Goal: Task Accomplishment & Management: Manage account settings

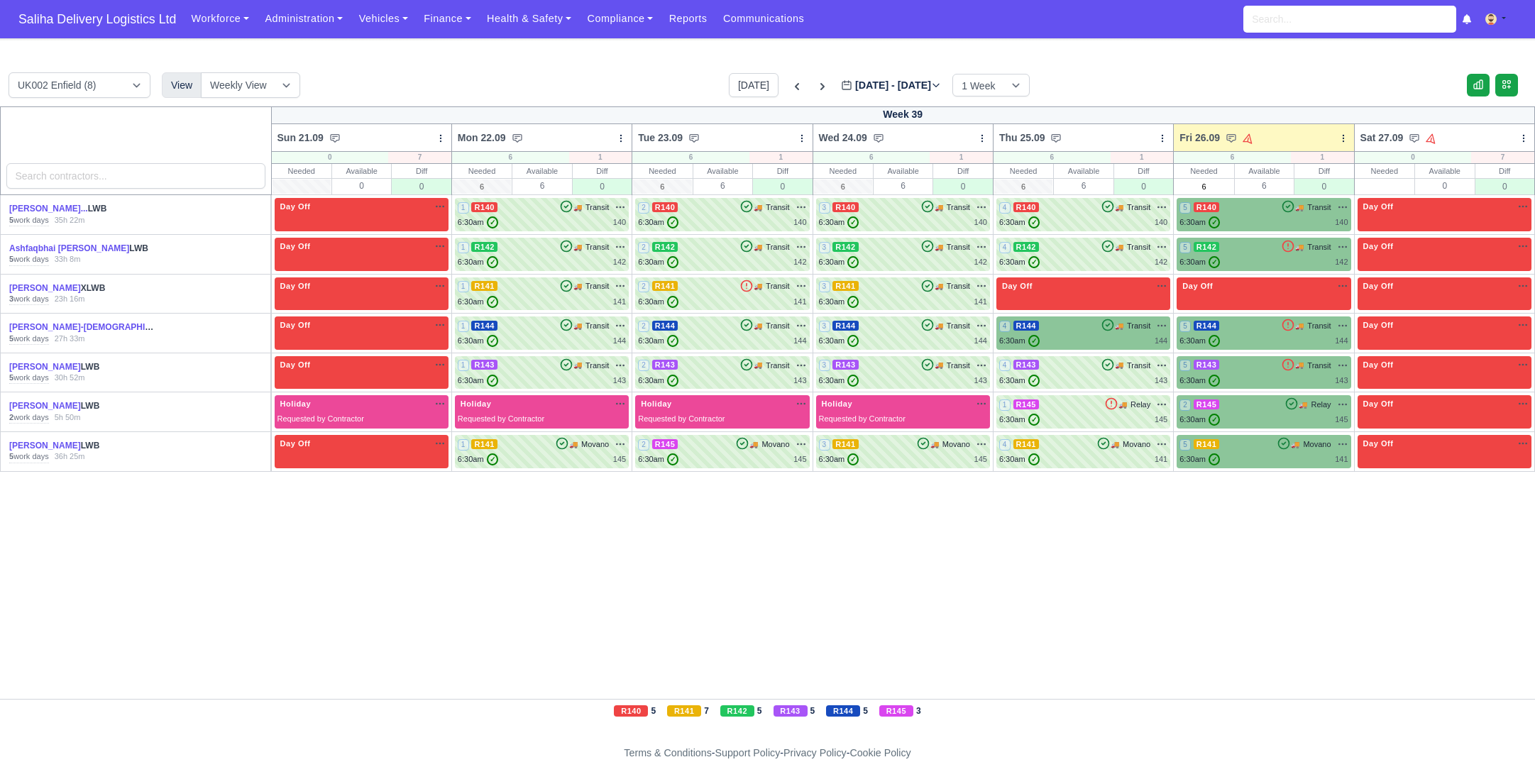
click at [101, 24] on span "Saliha Delivery Logistics Ltd" at bounding box center [98, 19] width 172 height 28
click at [458, 26] on link "Finance" at bounding box center [448, 19] width 63 height 28
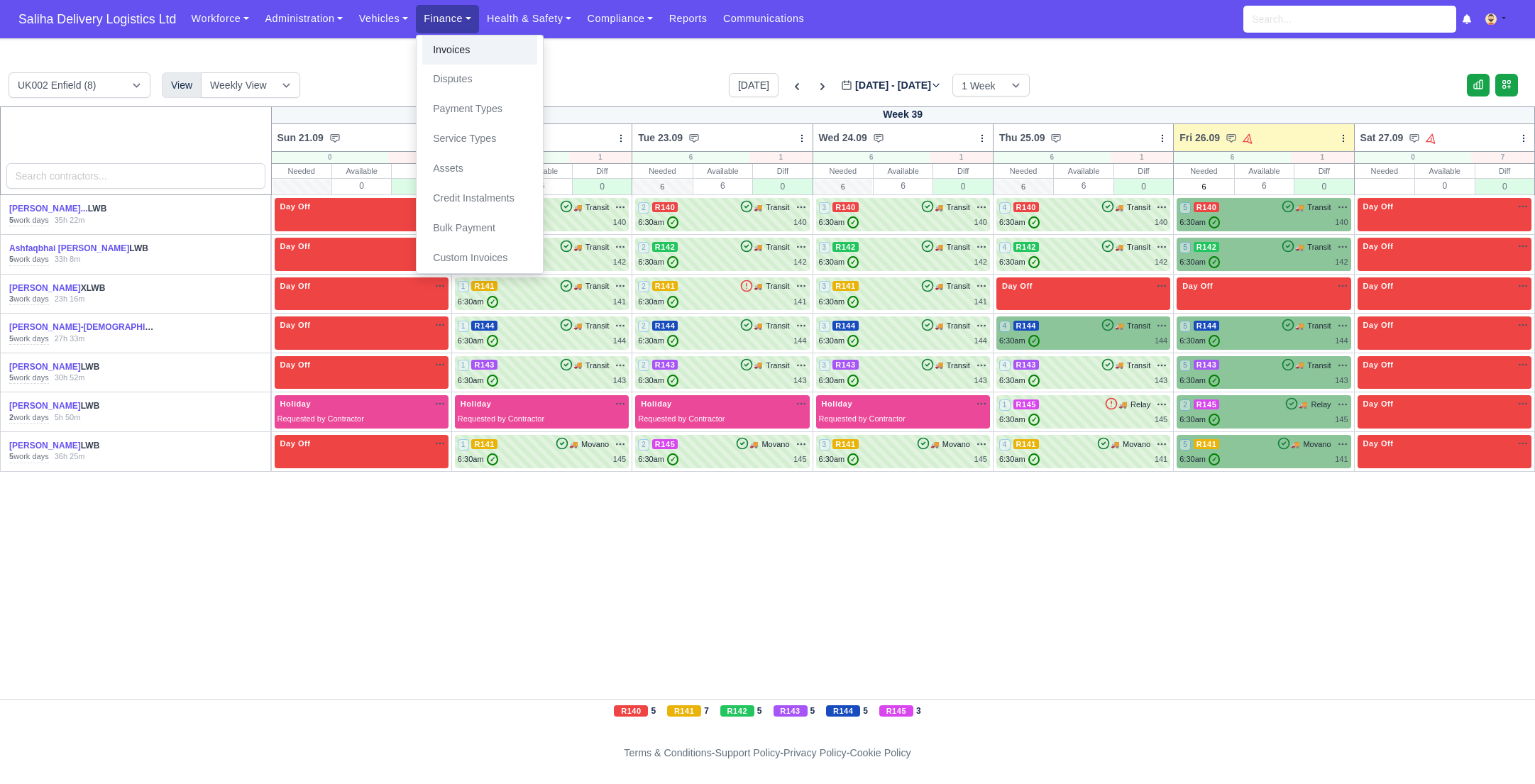
click at [462, 47] on link "Invoices" at bounding box center [480, 50] width 115 height 30
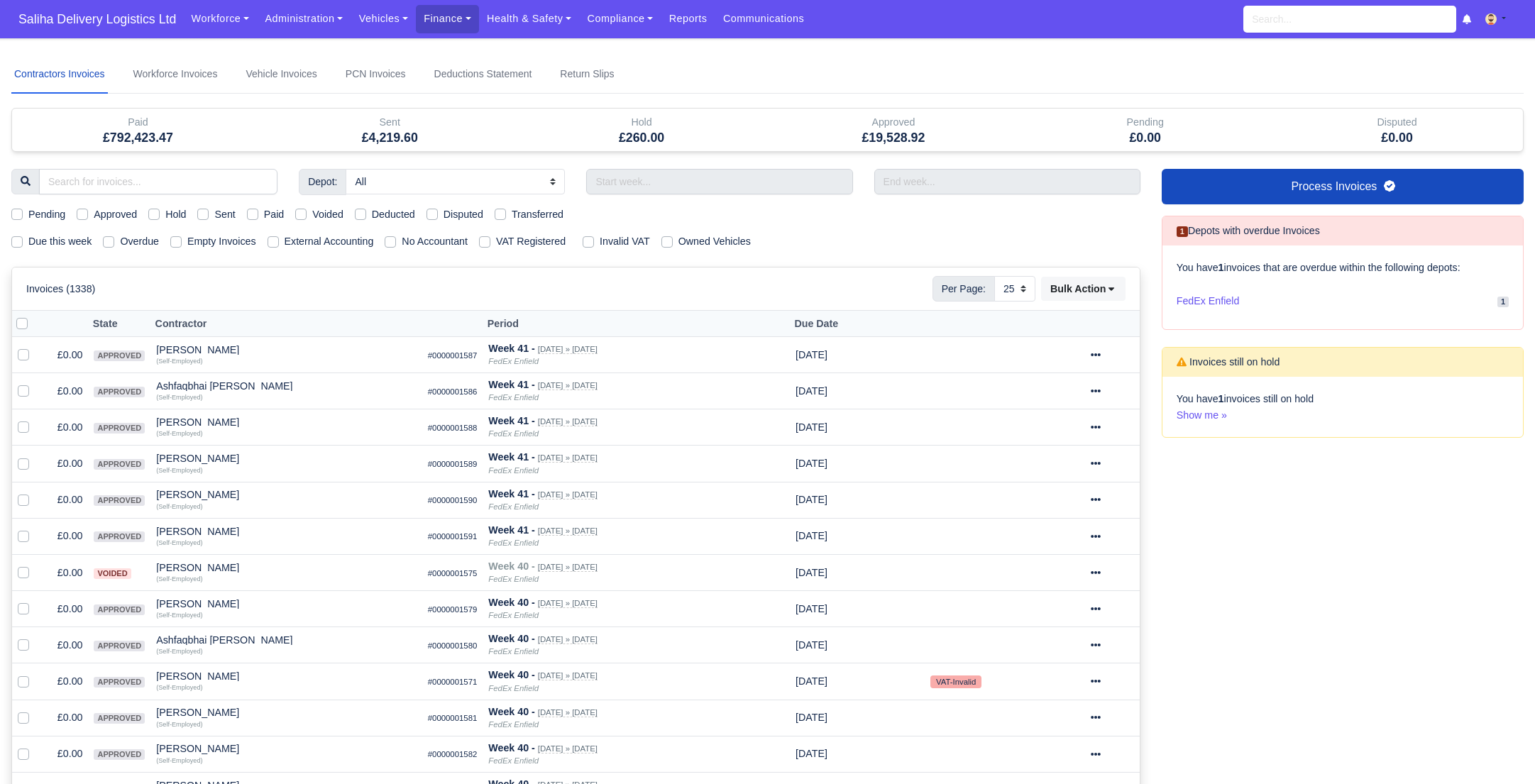
select select "25"
click at [214, 213] on label "Sent" at bounding box center [224, 214] width 20 height 16
click at [206, 213] on input "Sent" at bounding box center [203, 212] width 12 height 12
checkbox input "true"
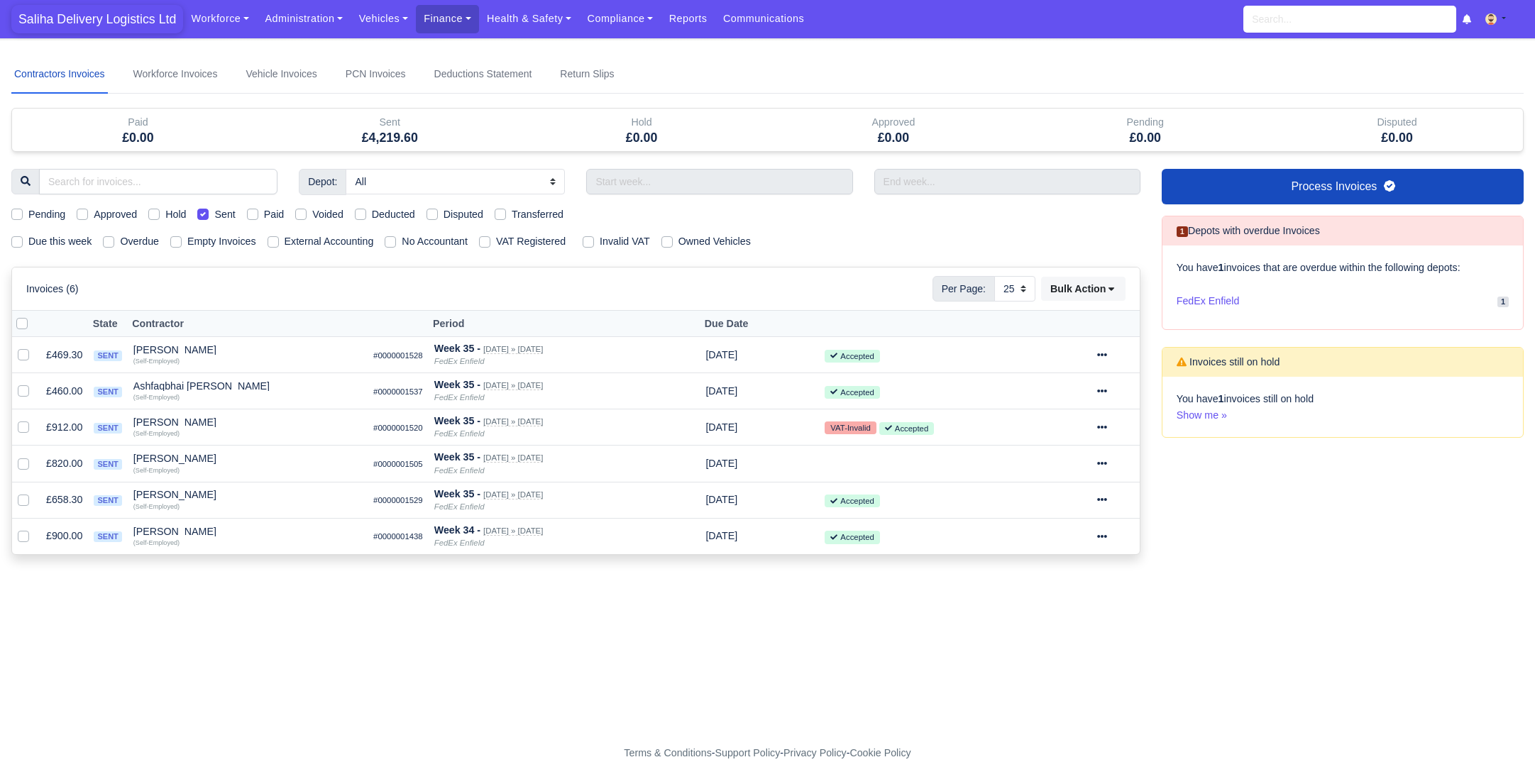
click at [74, 15] on span "Saliha Delivery Logistics Ltd" at bounding box center [98, 19] width 172 height 28
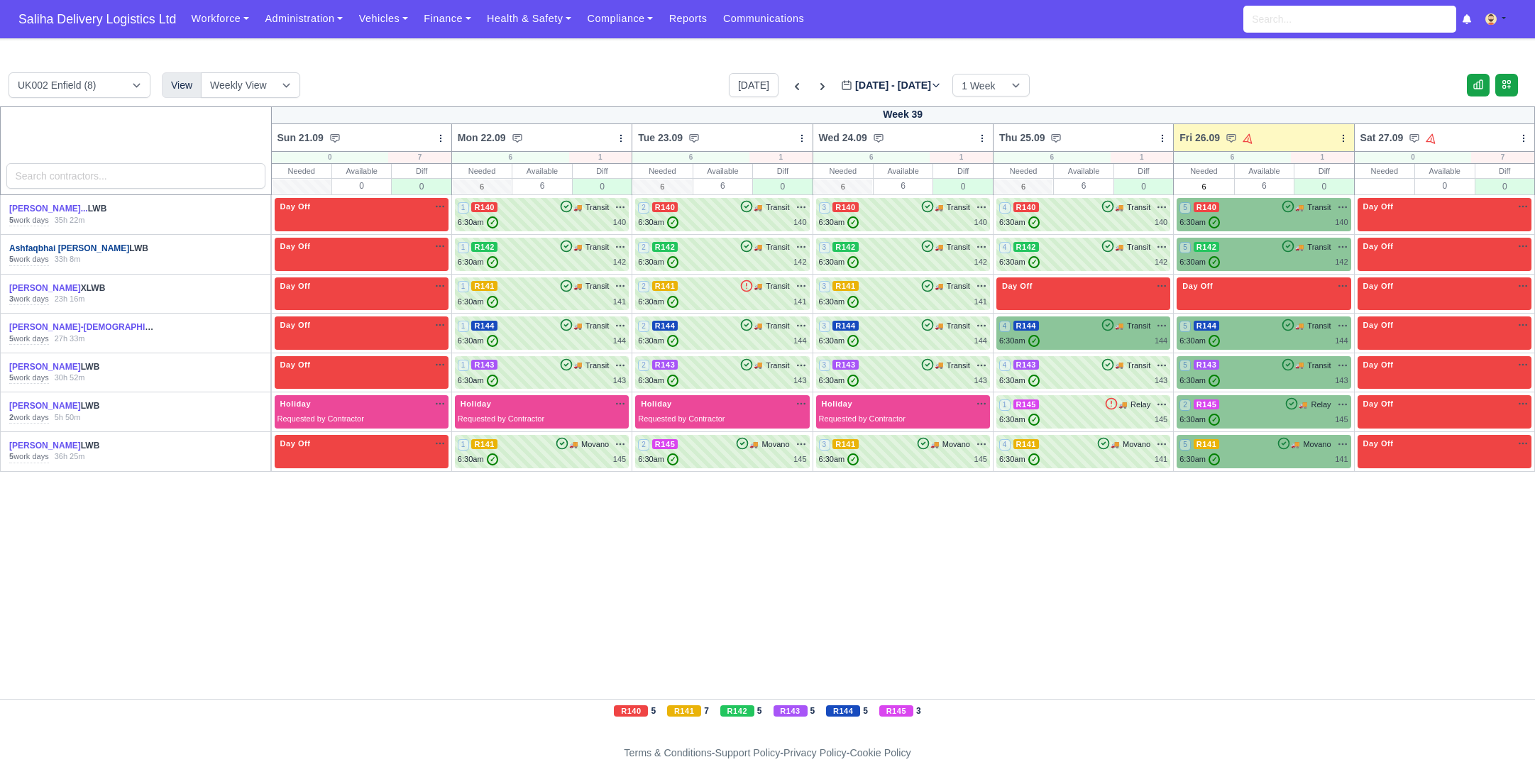
click at [53, 251] on link "Ashfaqbhai [PERSON_NAME]" at bounding box center [69, 248] width 120 height 10
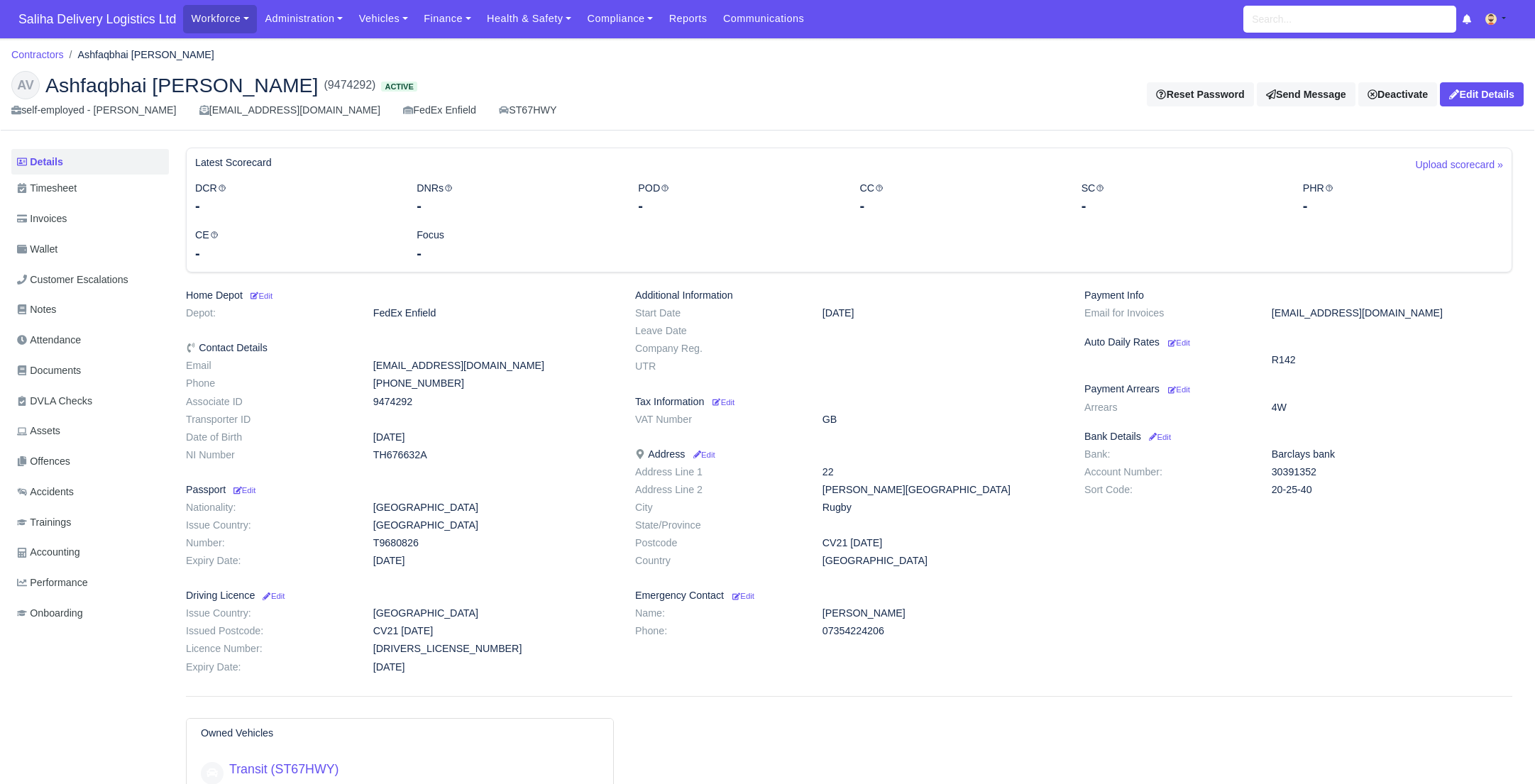
drag, startPoint x: 1316, startPoint y: 489, endPoint x: 1271, endPoint y: 454, distance: 57.0
click at [1271, 454] on dl "Bank: Barclays bank Account Number: 30391352 Sort Code: 20-25-40" at bounding box center [1298, 474] width 449 height 53
click at [1272, 454] on dd "Barclays bank" at bounding box center [1391, 454] width 262 height 12
drag, startPoint x: 1273, startPoint y: 472, endPoint x: 1321, endPoint y: 473, distance: 48.0
click at [1321, 473] on dd "30391352" at bounding box center [1391, 472] width 262 height 12
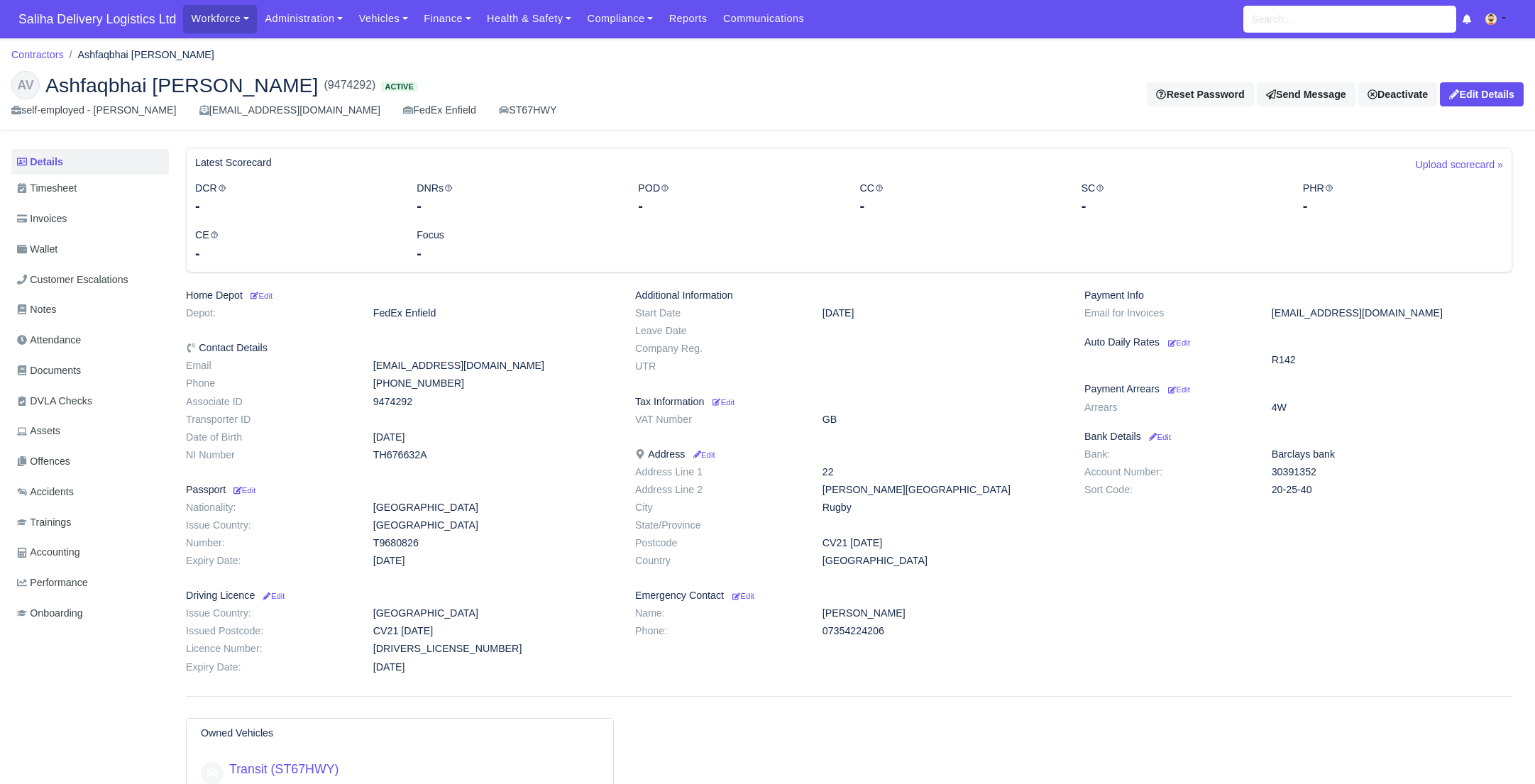
copy dd "30391352"
drag, startPoint x: 1272, startPoint y: 489, endPoint x: 1318, endPoint y: 490, distance: 46.0
click at [1321, 490] on dd "20-25-40" at bounding box center [1391, 490] width 262 height 12
copy dd "20-25-40"
drag, startPoint x: 211, startPoint y: 89, endPoint x: 50, endPoint y: 85, distance: 161.0
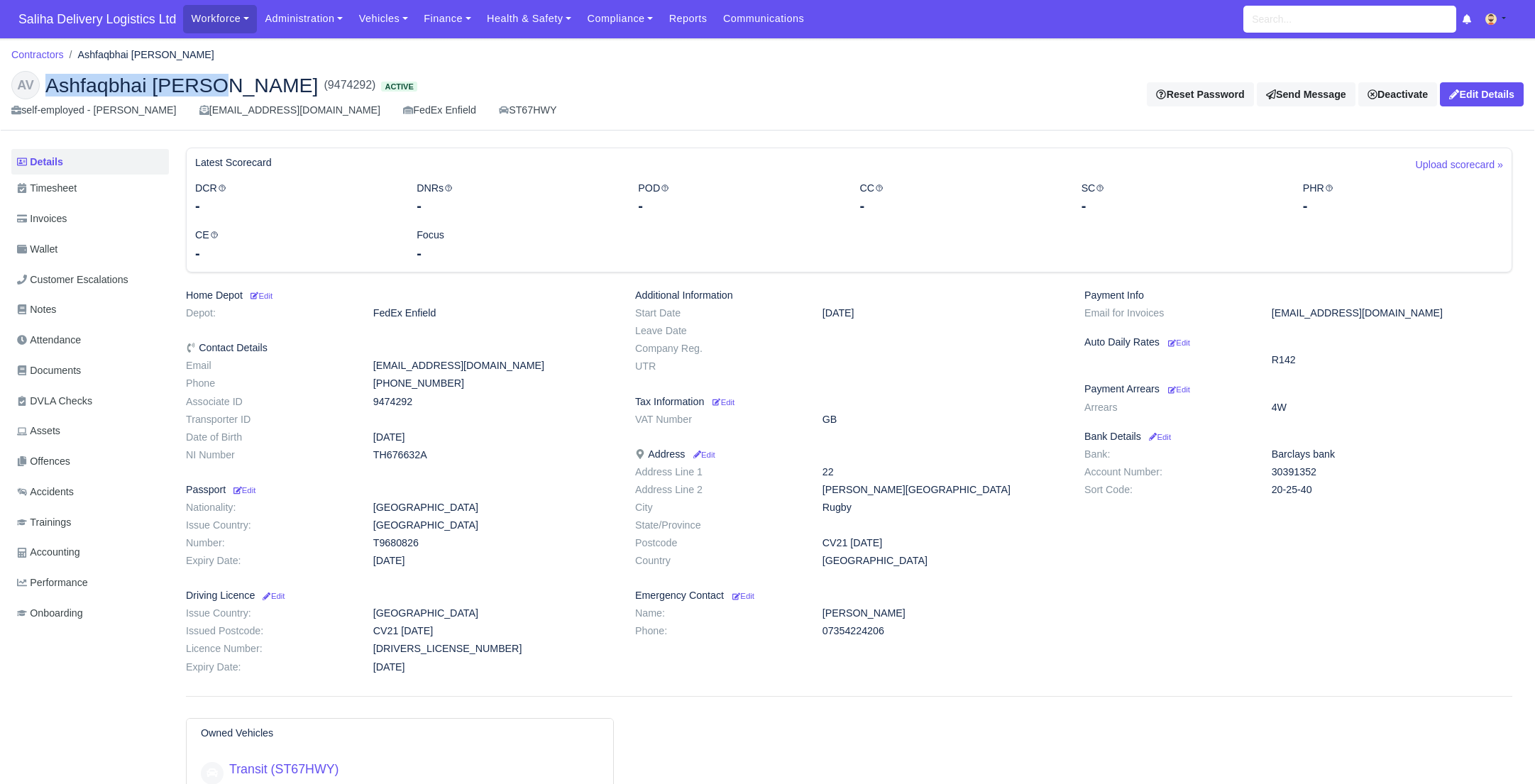
click at [50, 85] on span "Ashfaqbhai Vahora" at bounding box center [181, 85] width 273 height 20
copy span "Ashfaqbhai Vahora"
drag, startPoint x: 436, startPoint y: 22, endPoint x: 442, endPoint y: 28, distance: 8.5
click at [436, 22] on link "Finance" at bounding box center [448, 19] width 63 height 28
click at [447, 47] on link "Invoices" at bounding box center [480, 50] width 115 height 30
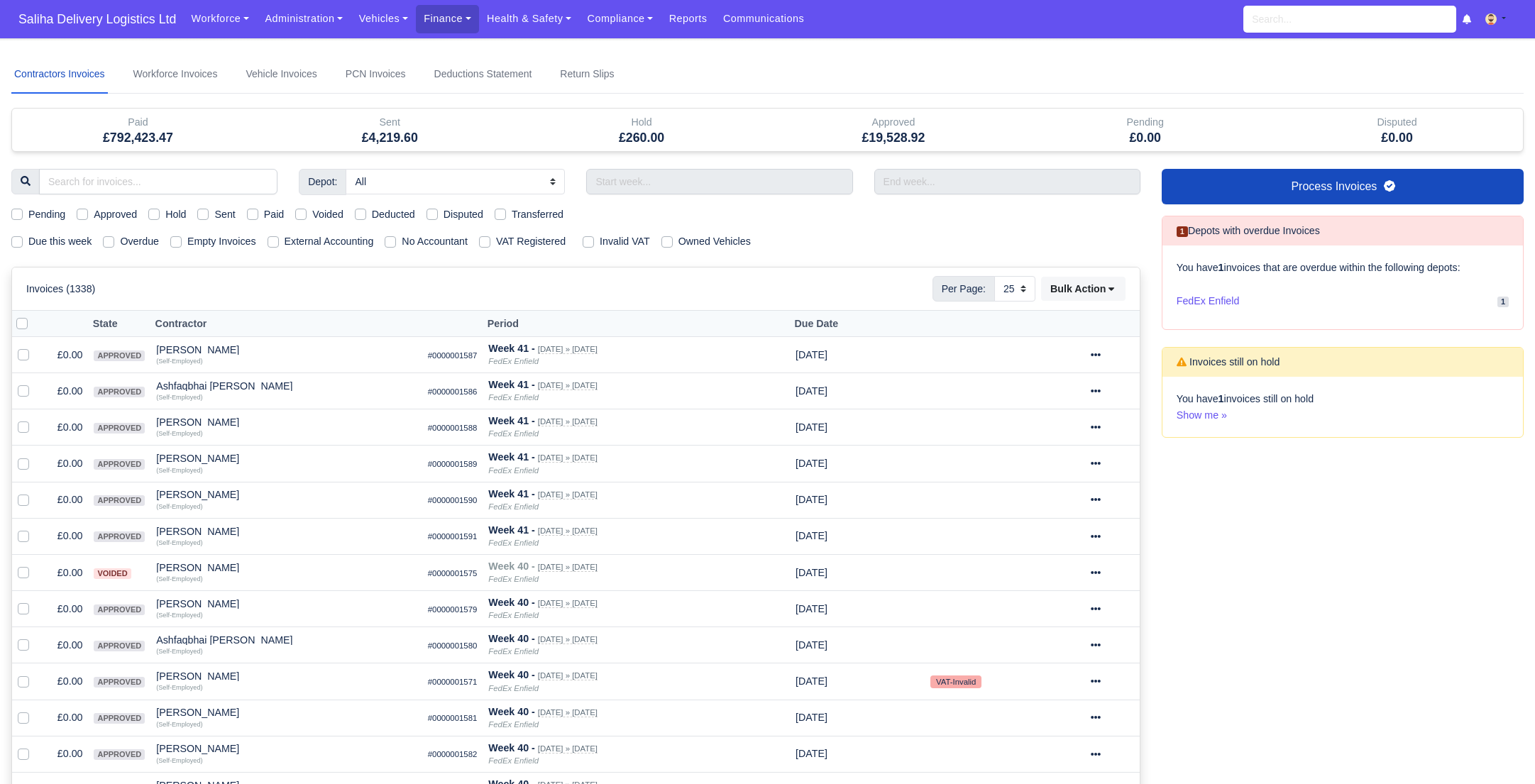
select select "25"
click at [214, 213] on label "Sent" at bounding box center [224, 214] width 20 height 16
click at [208, 213] on input "Sent" at bounding box center [203, 212] width 12 height 12
checkbox input "true"
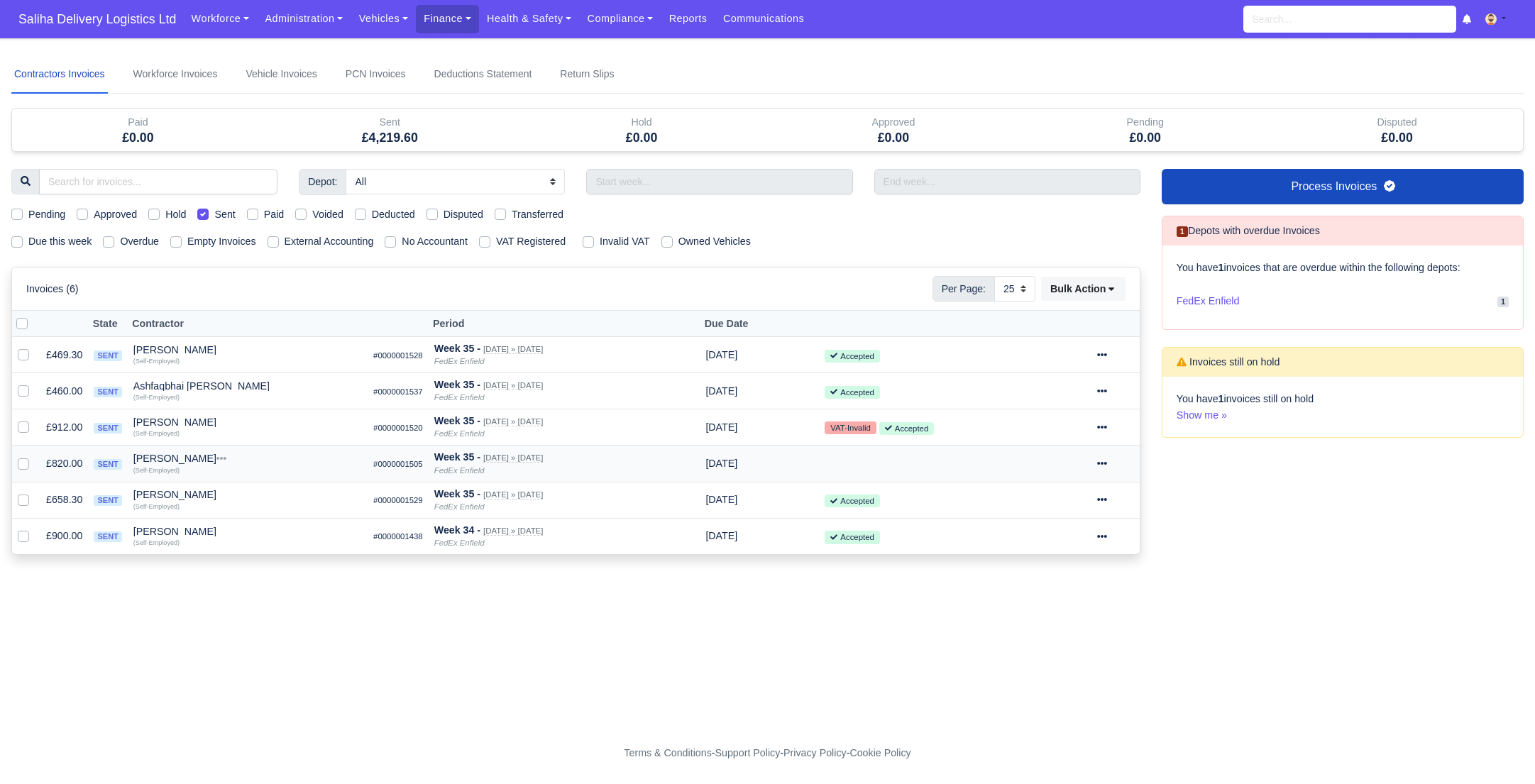
click at [1107, 460] on icon at bounding box center [1102, 463] width 10 height 10
click at [1065, 502] on link "Show Invoice" at bounding box center [1061, 507] width 126 height 22
select select "25"
click at [1107, 354] on icon at bounding box center [1102, 355] width 10 height 10
click at [1074, 395] on link "Show Invoice" at bounding box center [1061, 399] width 126 height 22
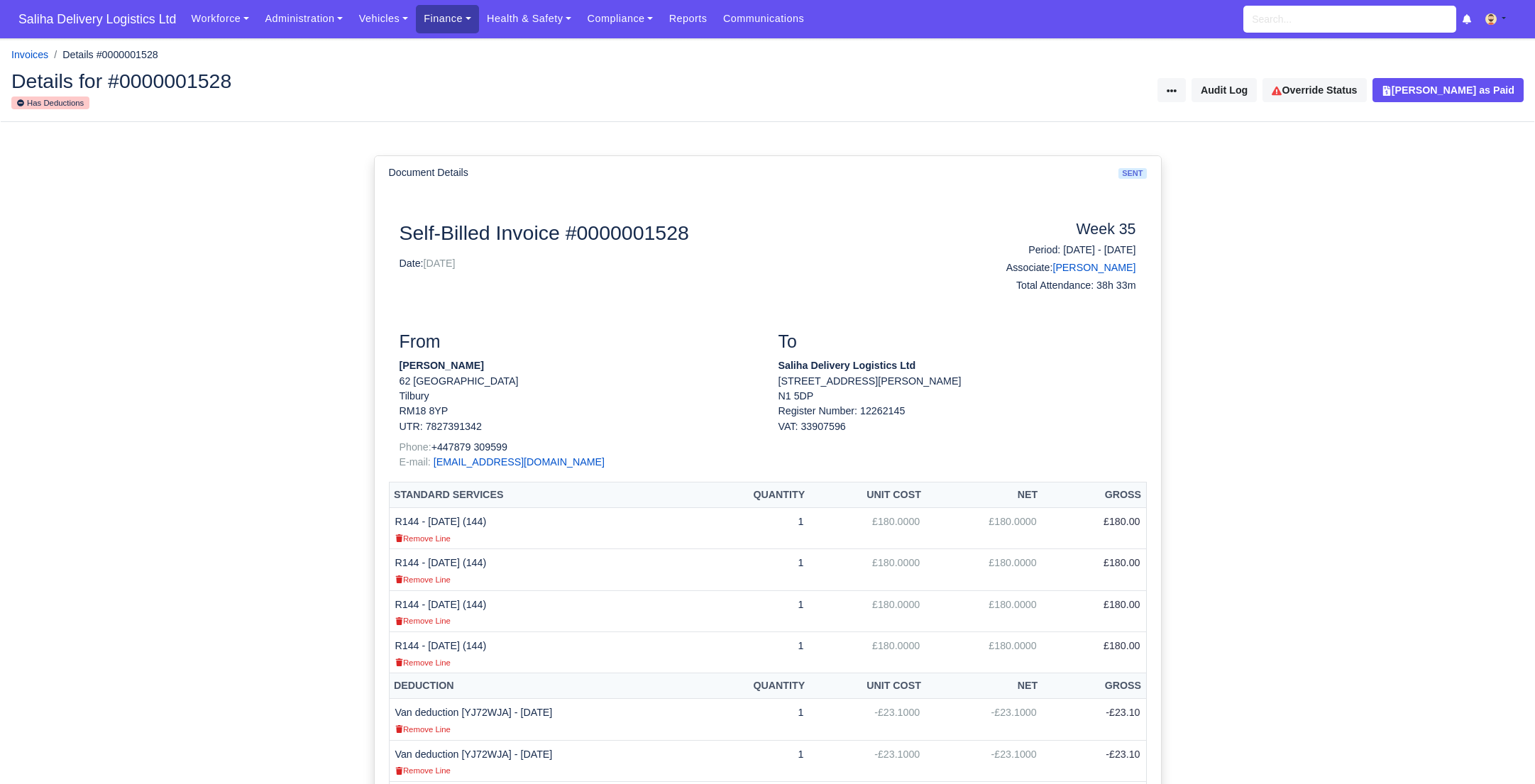
click at [453, 23] on link "Finance" at bounding box center [448, 19] width 63 height 28
click at [457, 118] on link "Payment Types" at bounding box center [480, 109] width 115 height 30
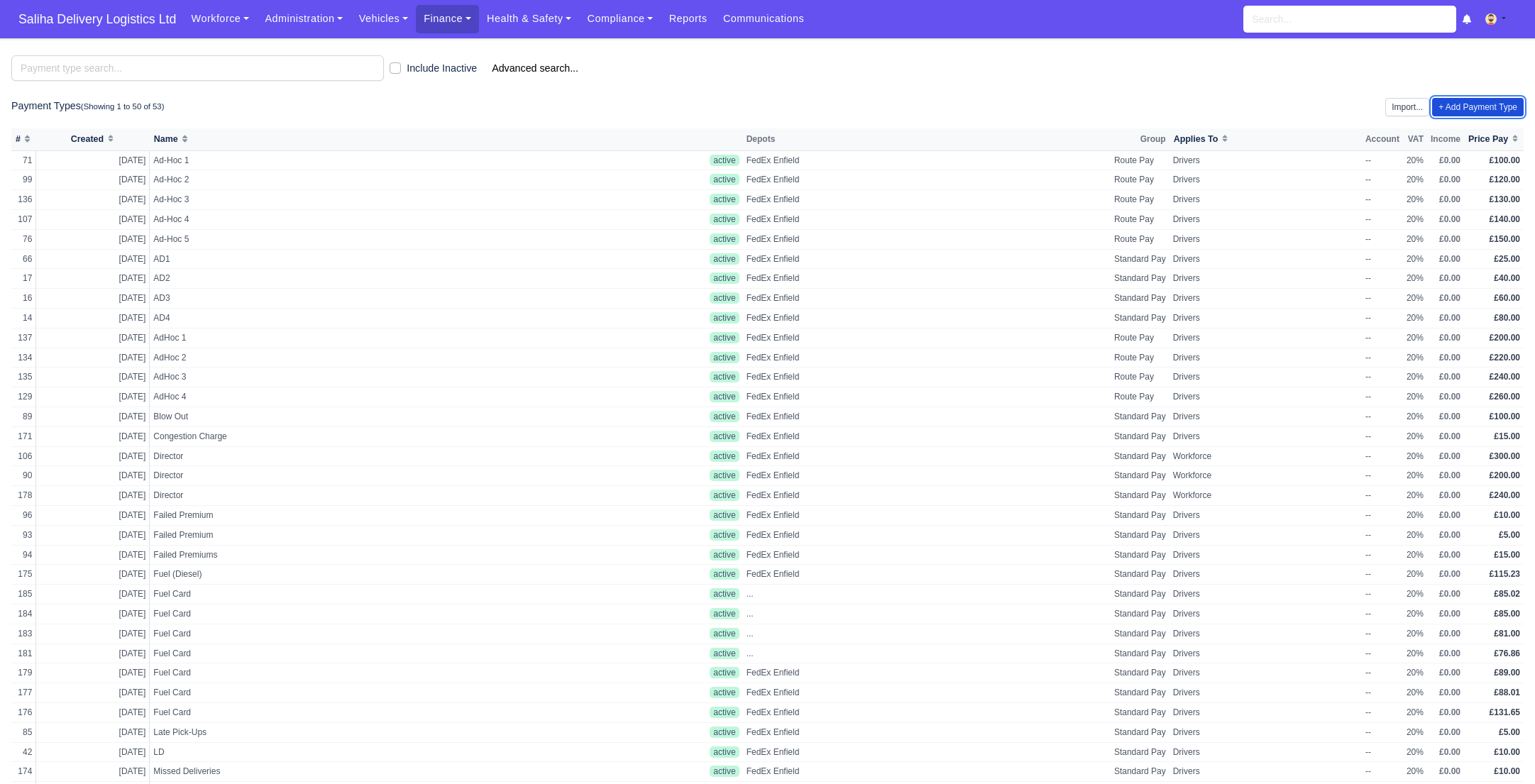
click at [1476, 111] on link "+ Add Payment Type" at bounding box center [1478, 106] width 92 height 18
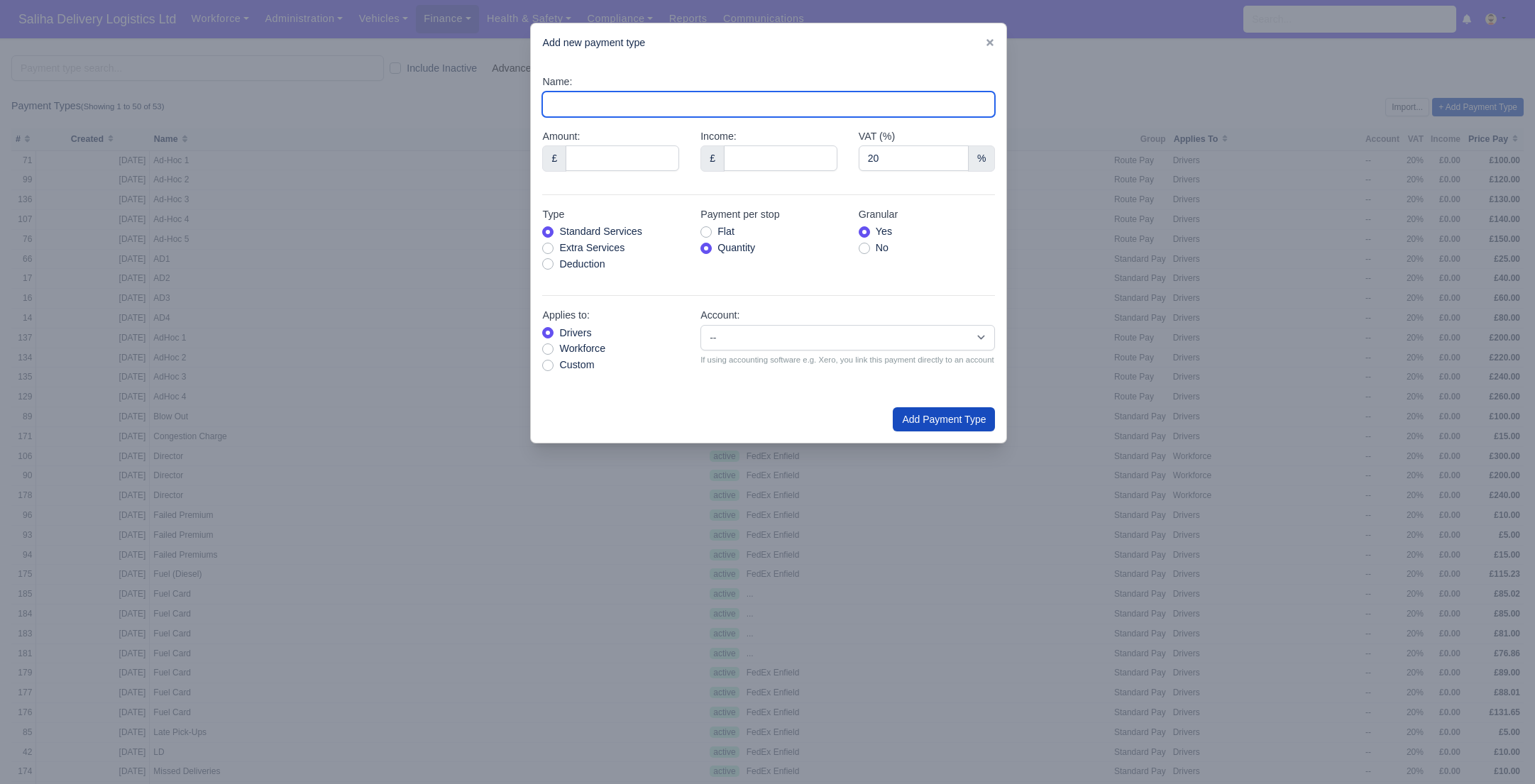
click at [608, 101] on input "Name:" at bounding box center [768, 104] width 453 height 26
type input "Fuel Card"
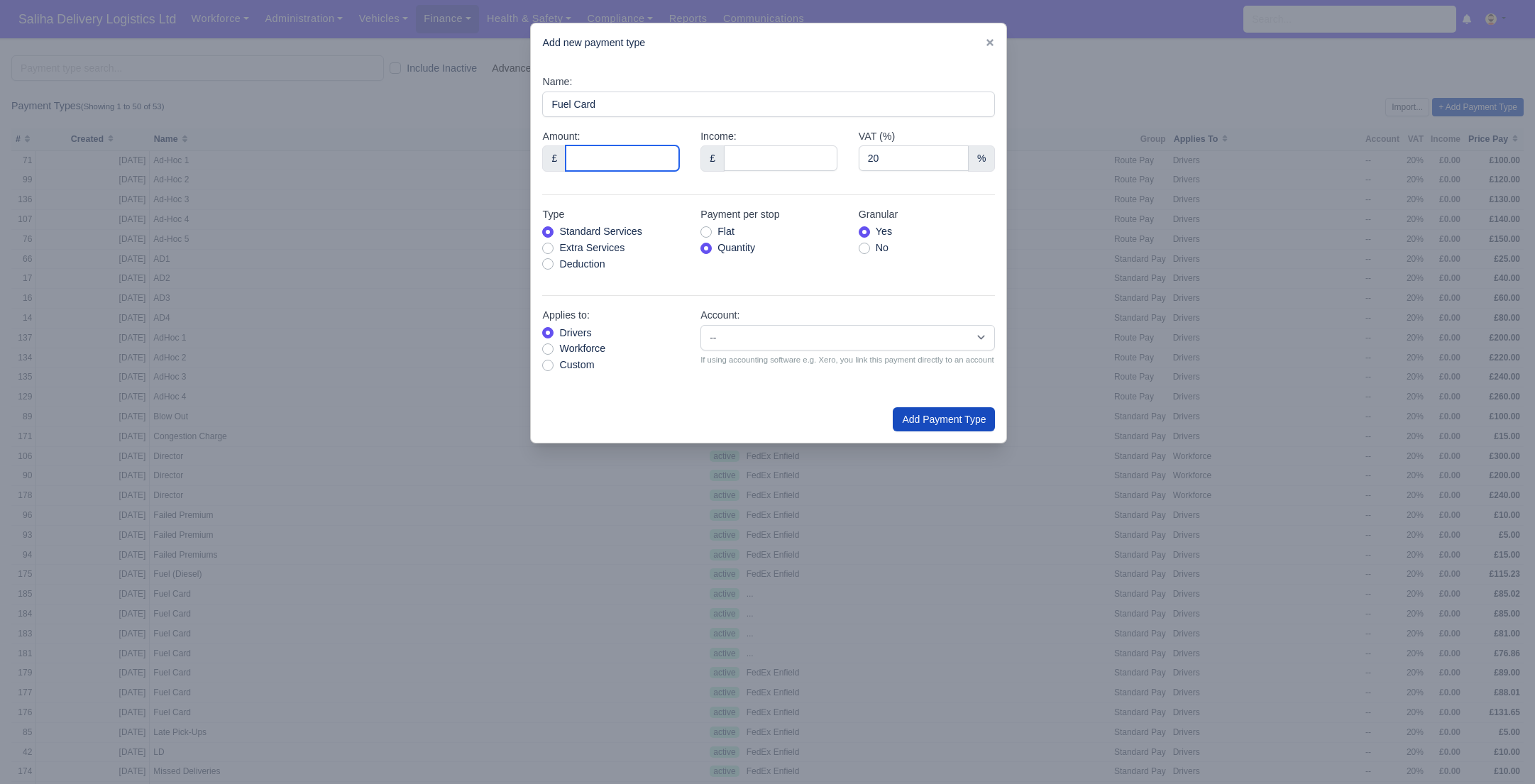
click at [635, 149] on input "Amount:" at bounding box center [622, 158] width 114 height 26
type input "88.01"
click at [550, 256] on div "Deduction" at bounding box center [611, 264] width 137 height 16
click at [559, 261] on label "Deduction" at bounding box center [582, 264] width 45 height 16
click at [550, 261] on input "Deduction" at bounding box center [548, 262] width 12 height 12
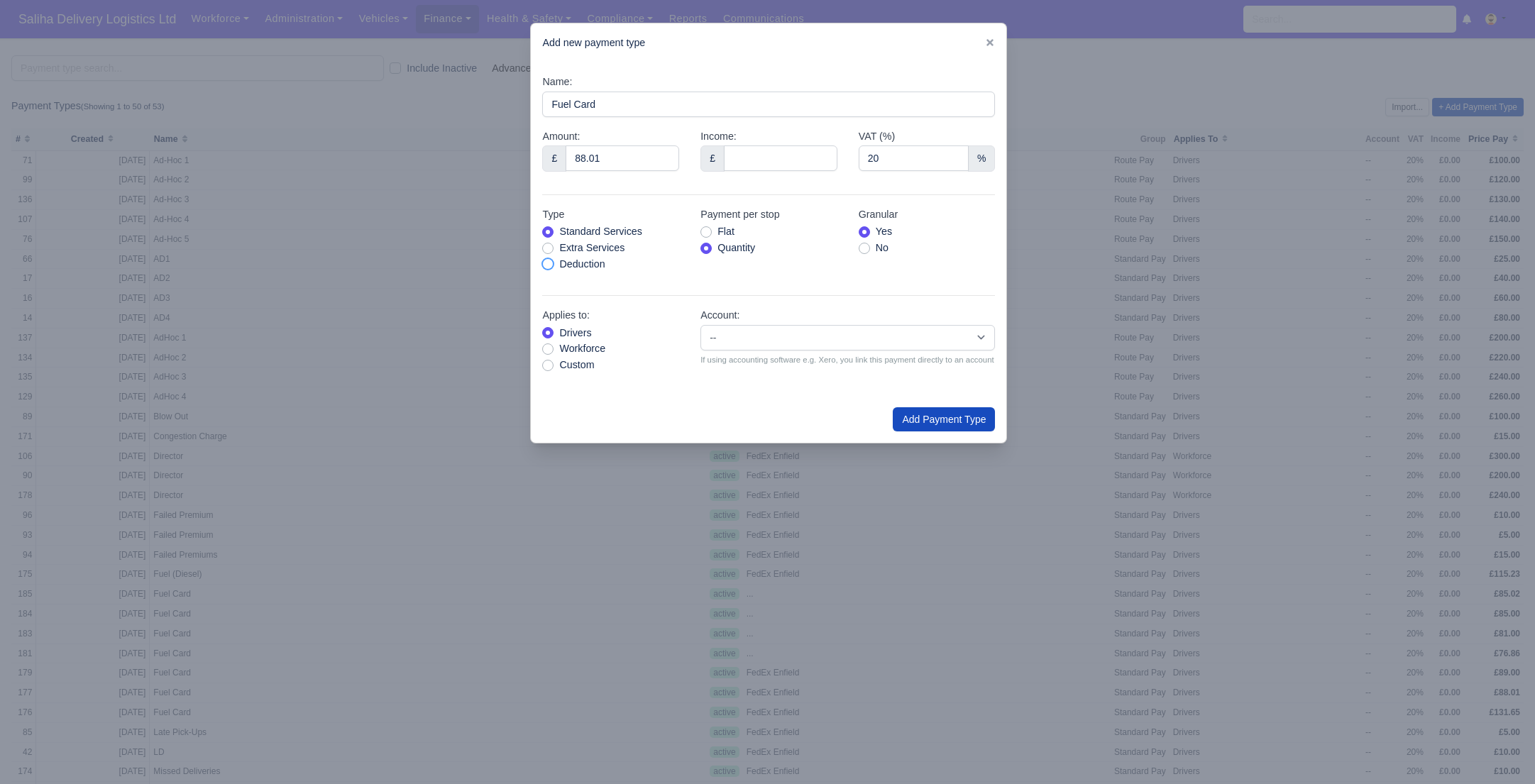
radio input "true"
click at [909, 423] on button "Add Payment Type" at bounding box center [944, 419] width 102 height 24
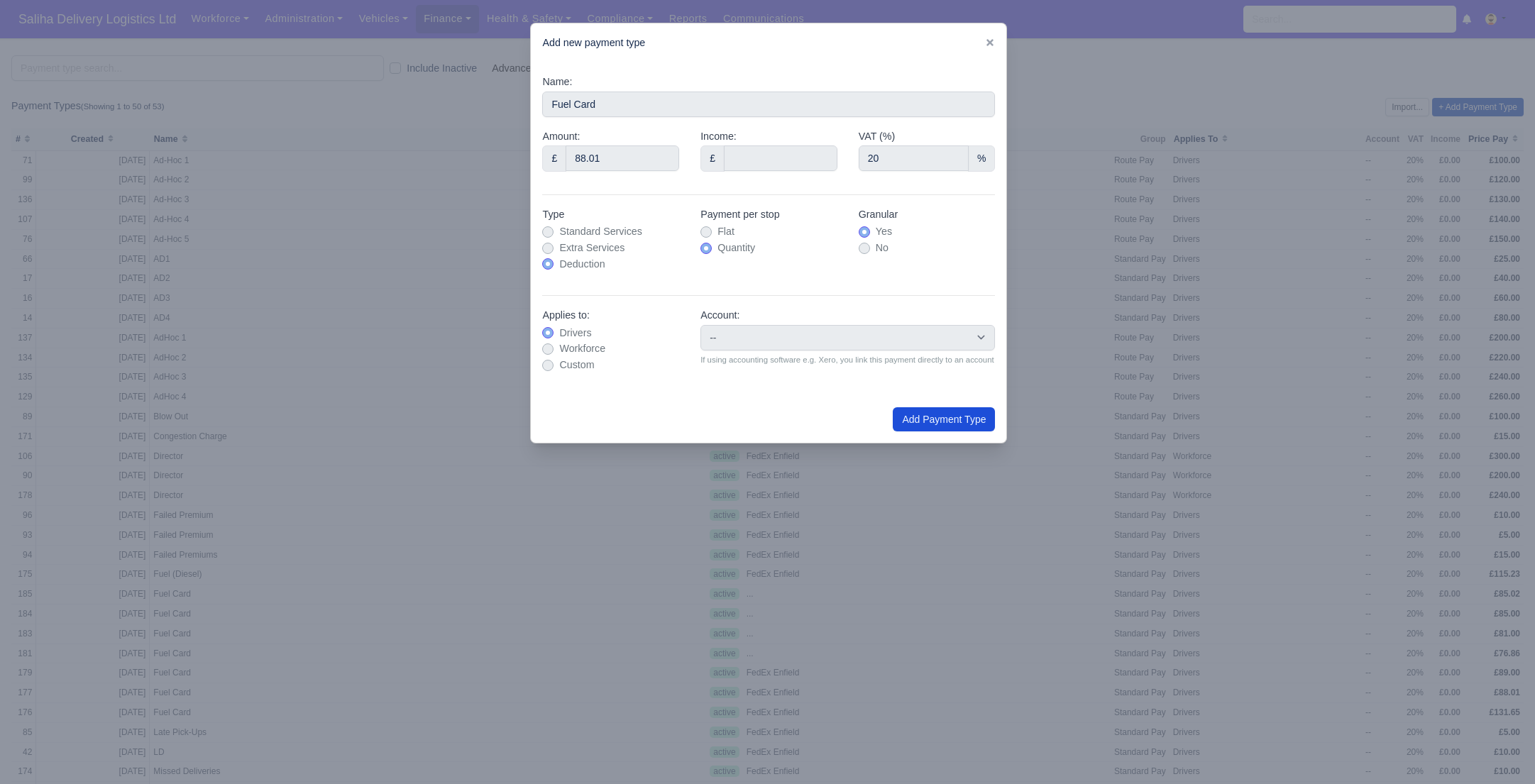
type input "0"
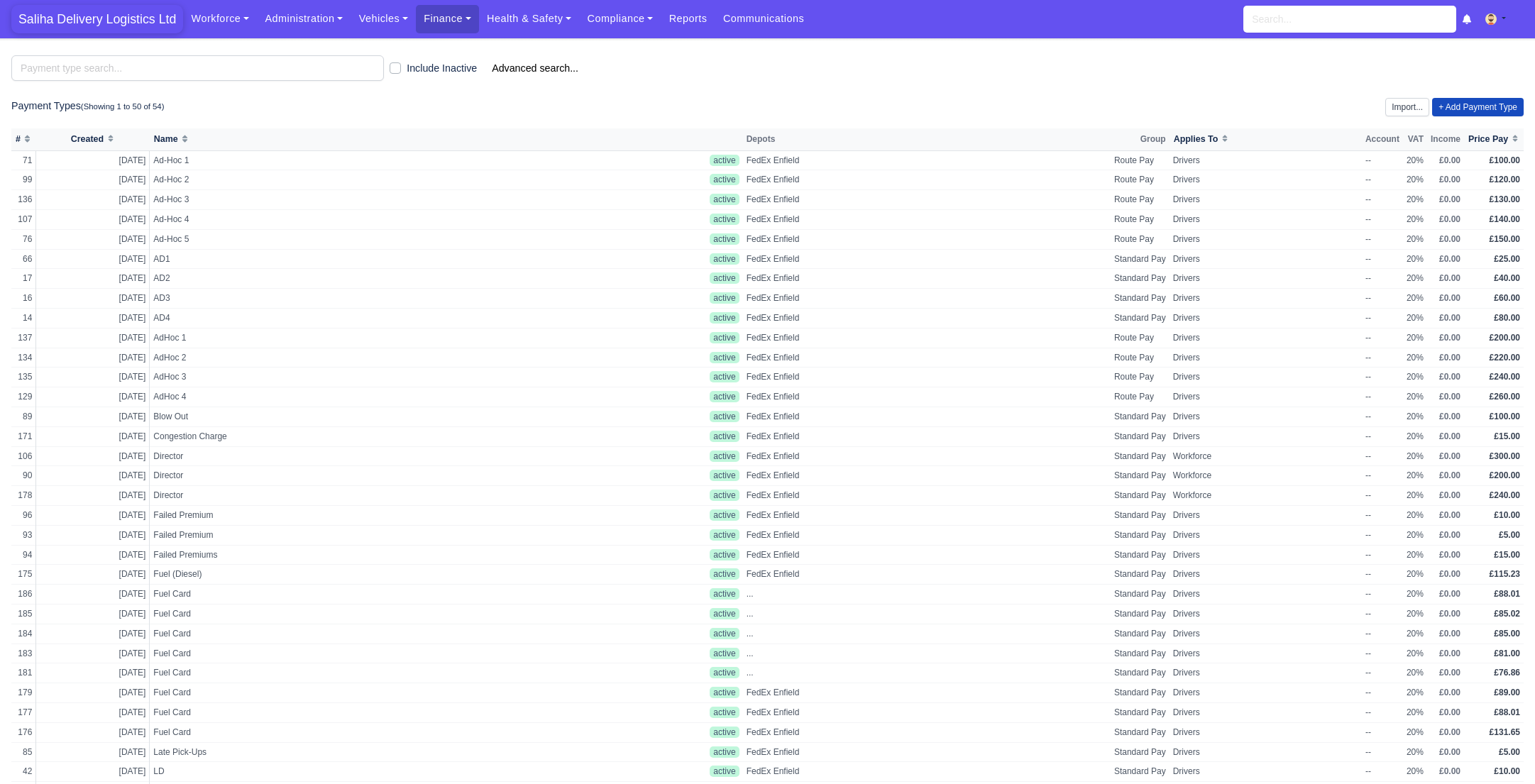
click at [101, 19] on span "Saliha Delivery Logistics Ltd" at bounding box center [98, 19] width 172 height 28
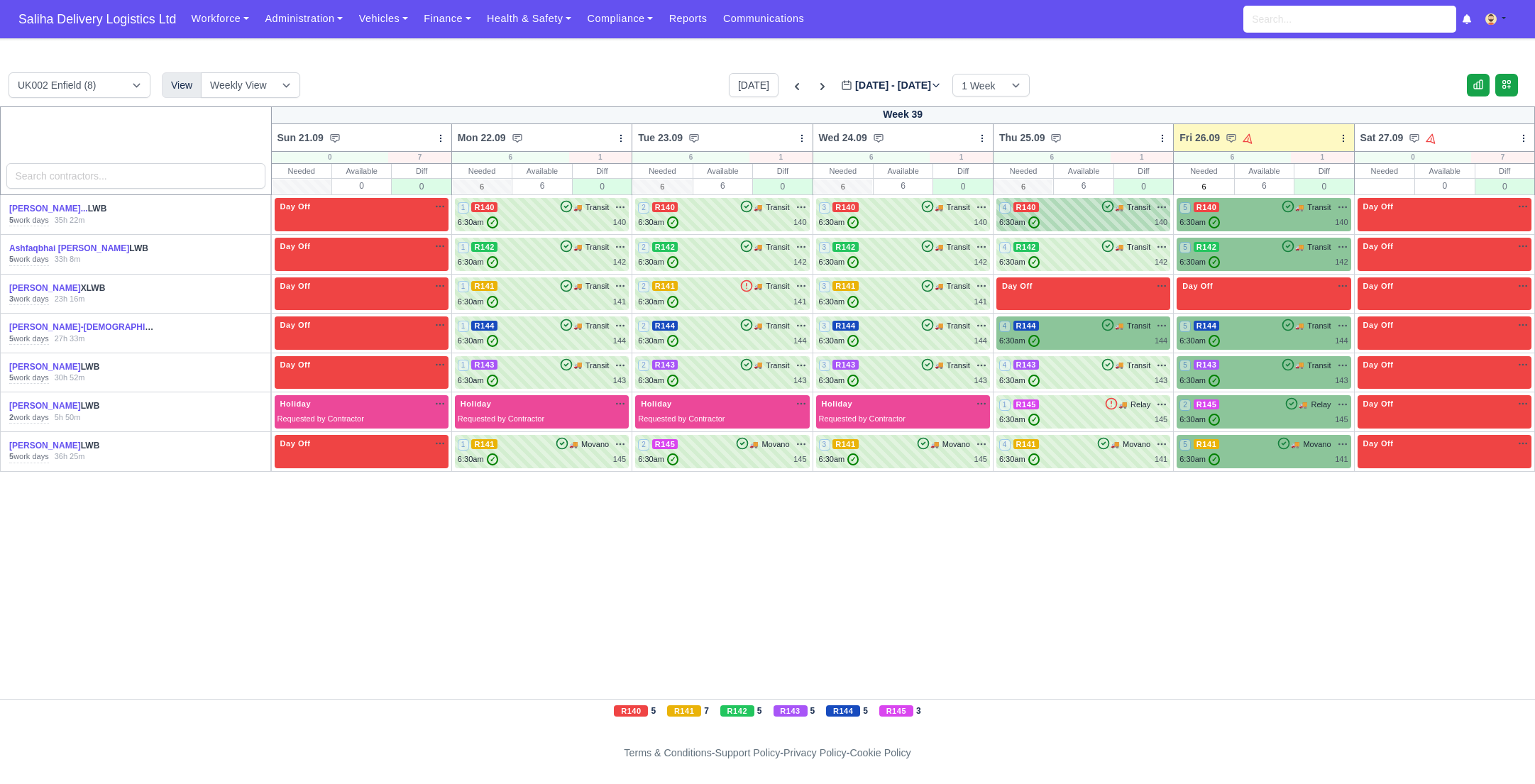
click at [1050, 206] on div "4 R140 🚚 Transit" at bounding box center [1083, 208] width 168 height 13
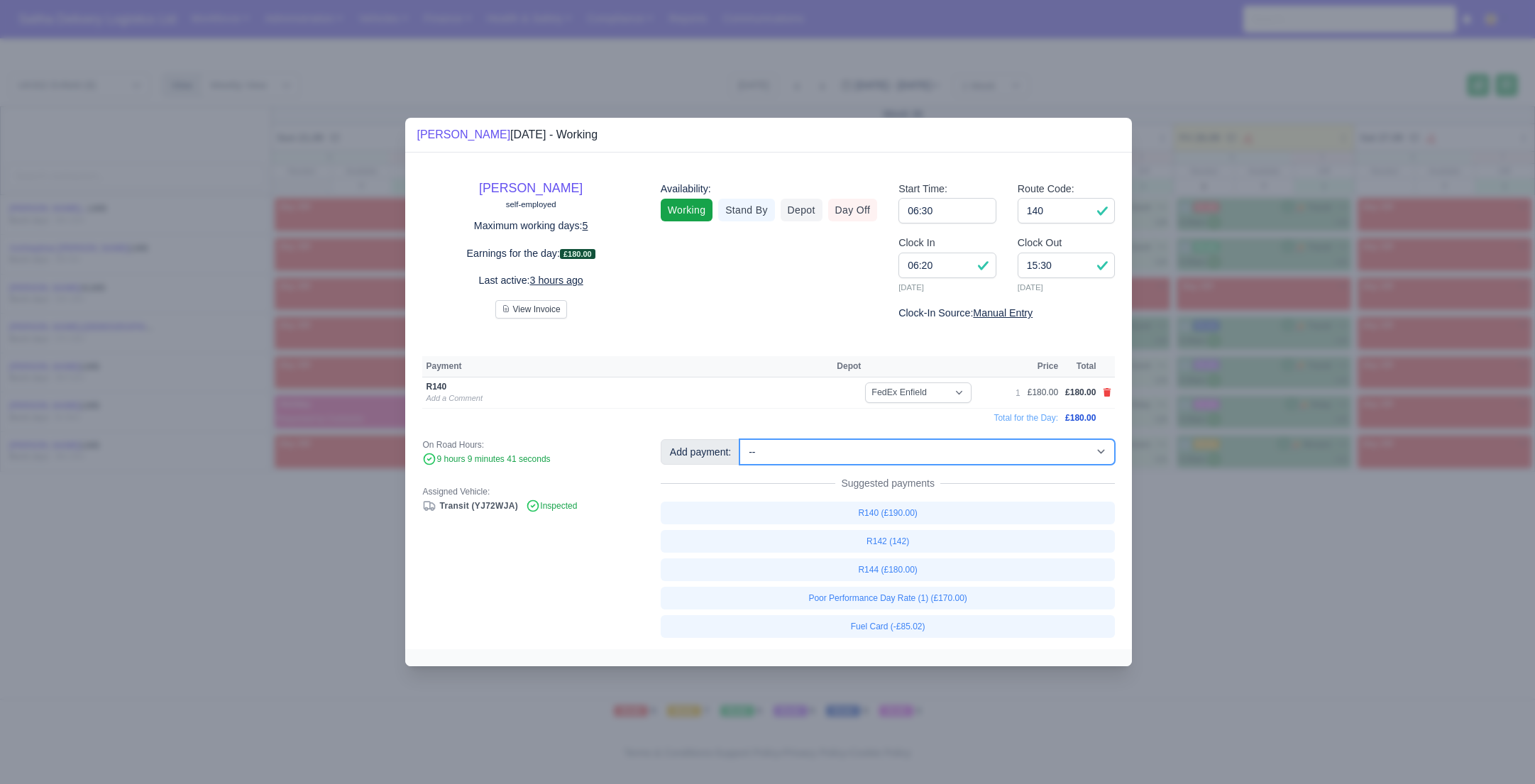
click at [854, 447] on select "-- Ad-Hoc 1 (AD-HO) Ad-Hoc 2 (AD-HO) Ad-Hoc 3 (AD-HO) Ad-Hoc 4 (AD-HO) Ad-Hoc 5…" at bounding box center [927, 452] width 375 height 26
click at [741, 439] on select "-- Ad-Hoc 1 (AD-HO) Ad-Hoc 2 (AD-HO) Ad-Hoc 3 (AD-HO) Ad-Hoc 4 (AD-HO) Ad-Hoc 5…" at bounding box center [927, 452] width 375 height 26
select select "1"
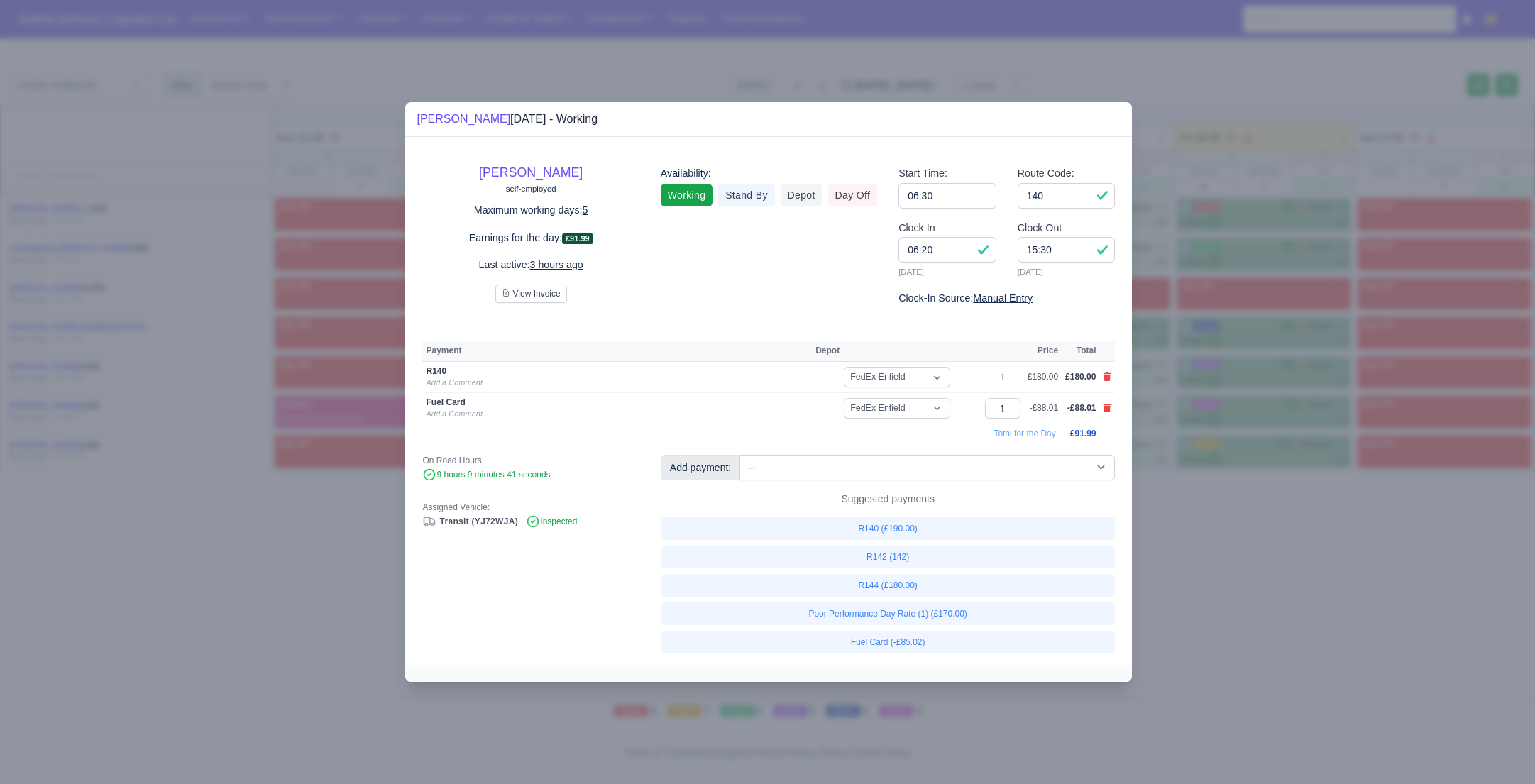
drag, startPoint x: 1217, startPoint y: 563, endPoint x: 1222, endPoint y: 555, distance: 9.4
click at [1217, 563] on div at bounding box center [768, 392] width 1535 height 784
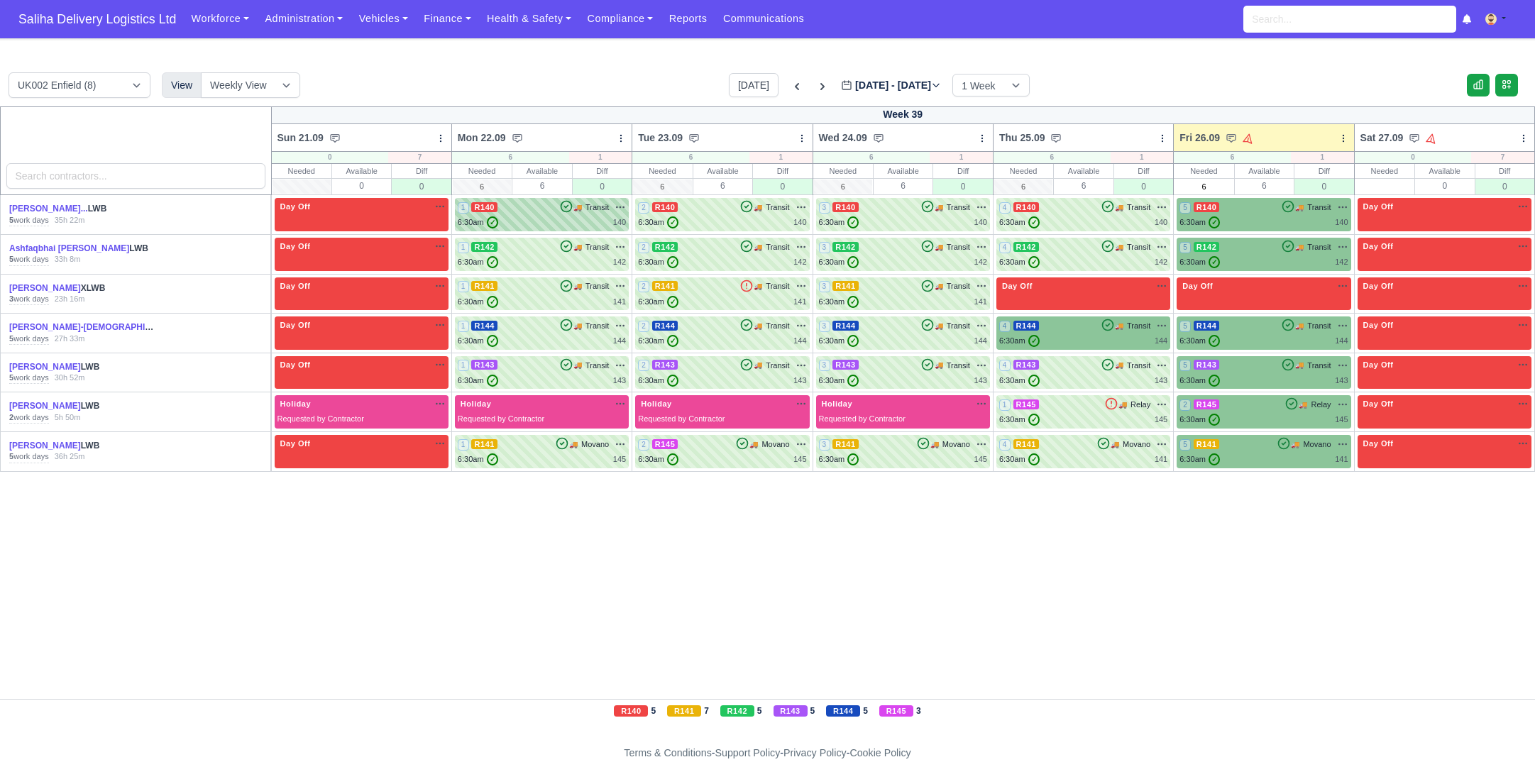
click at [519, 209] on div "1 R140 🚚 Transit" at bounding box center [542, 208] width 168 height 13
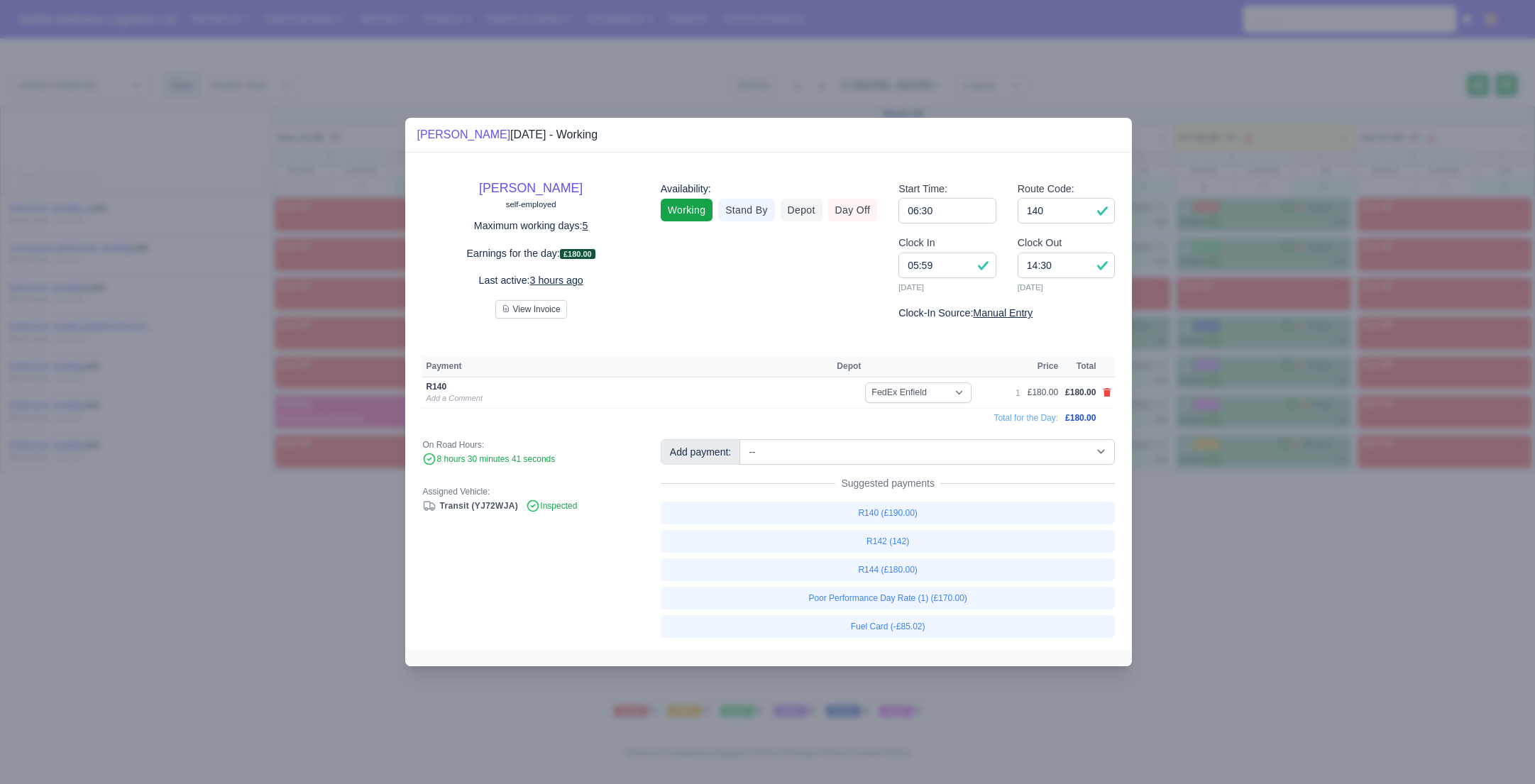
drag, startPoint x: 1206, startPoint y: 551, endPoint x: 1176, endPoint y: 527, distance: 38.4
click at [1203, 549] on div at bounding box center [768, 392] width 1535 height 784
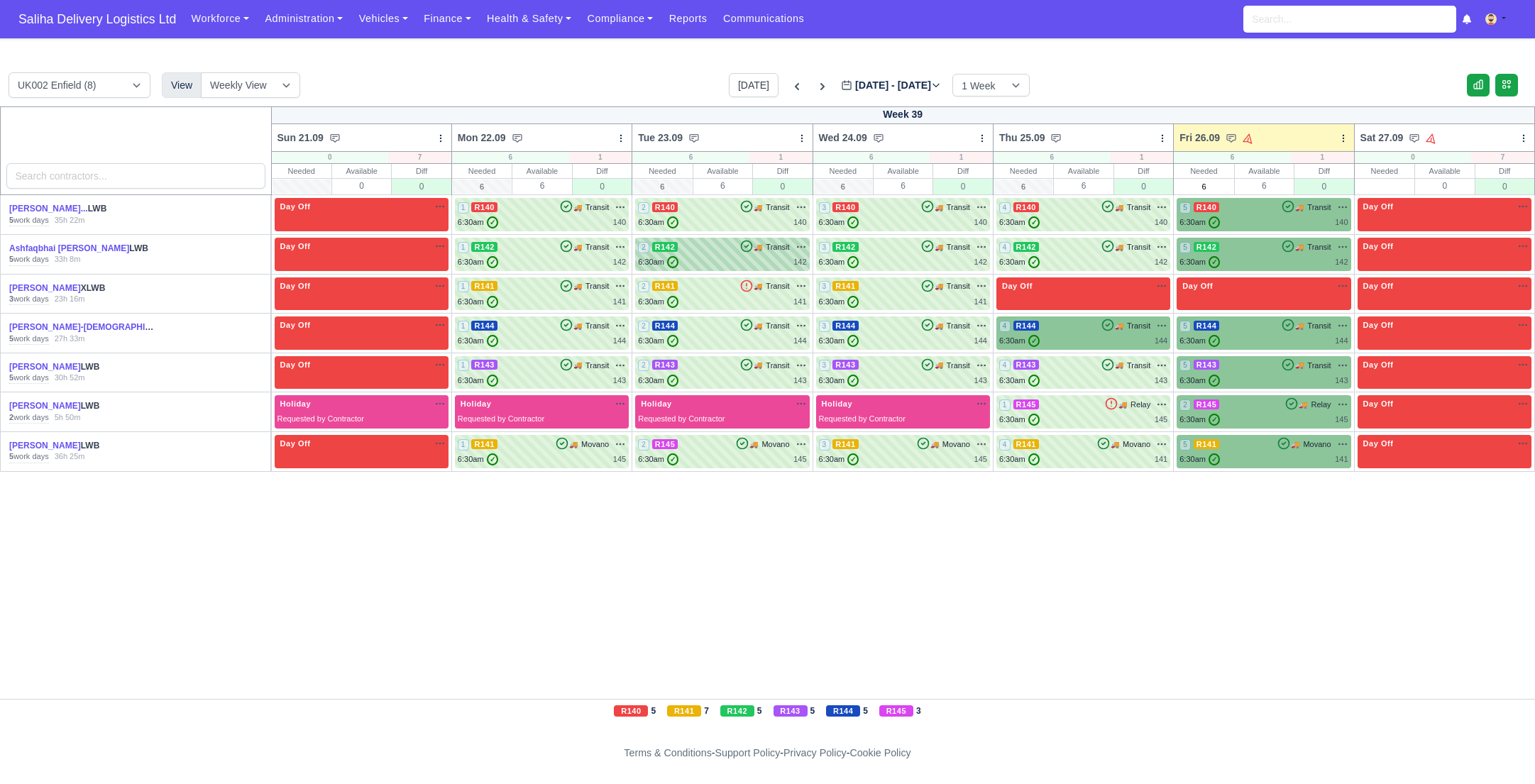
drag, startPoint x: 719, startPoint y: 216, endPoint x: 766, endPoint y: 242, distance: 53.7
click at [719, 216] on div "6:30am ✓ 140" at bounding box center [722, 222] width 168 height 12
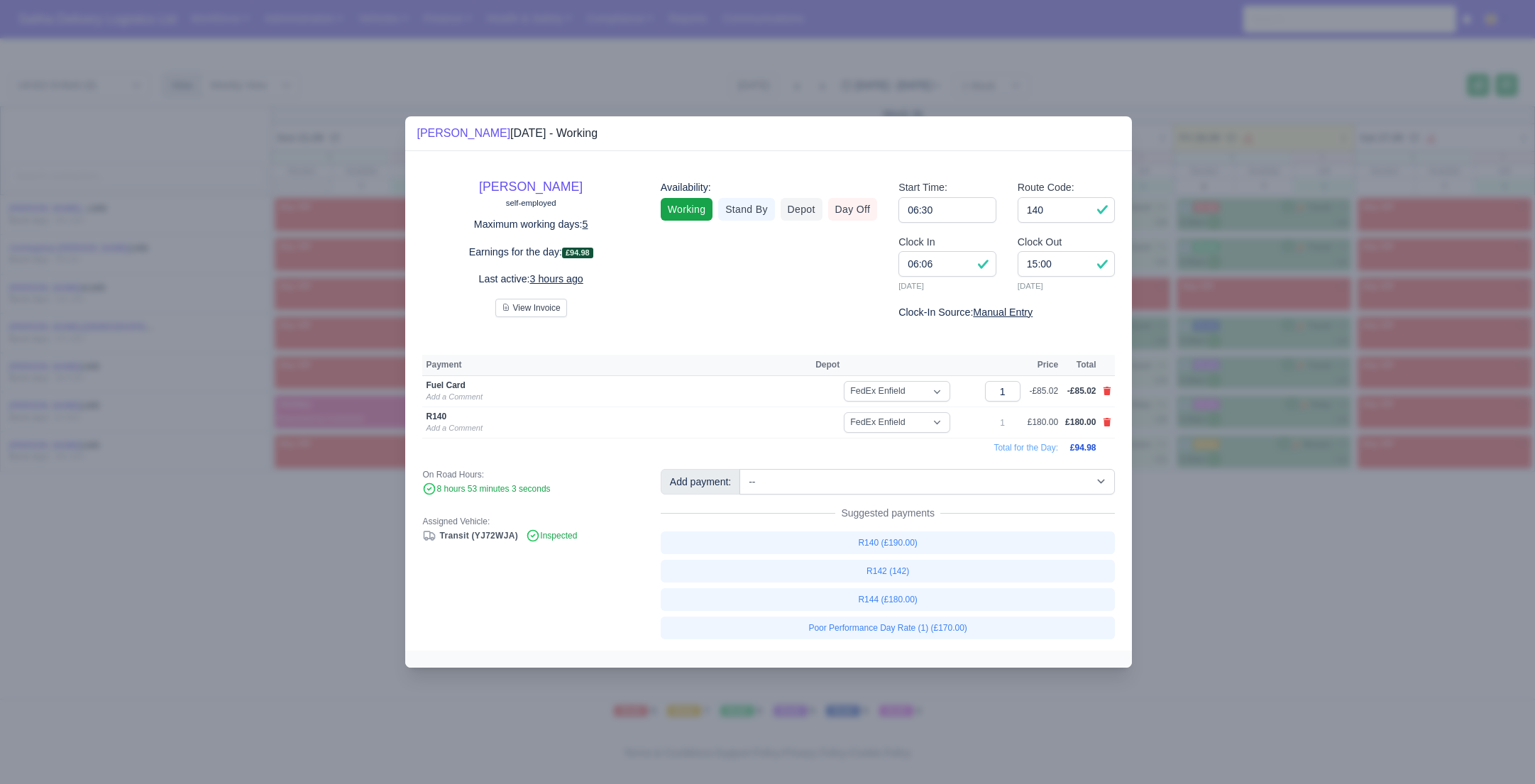
click at [1208, 523] on div at bounding box center [768, 392] width 1535 height 784
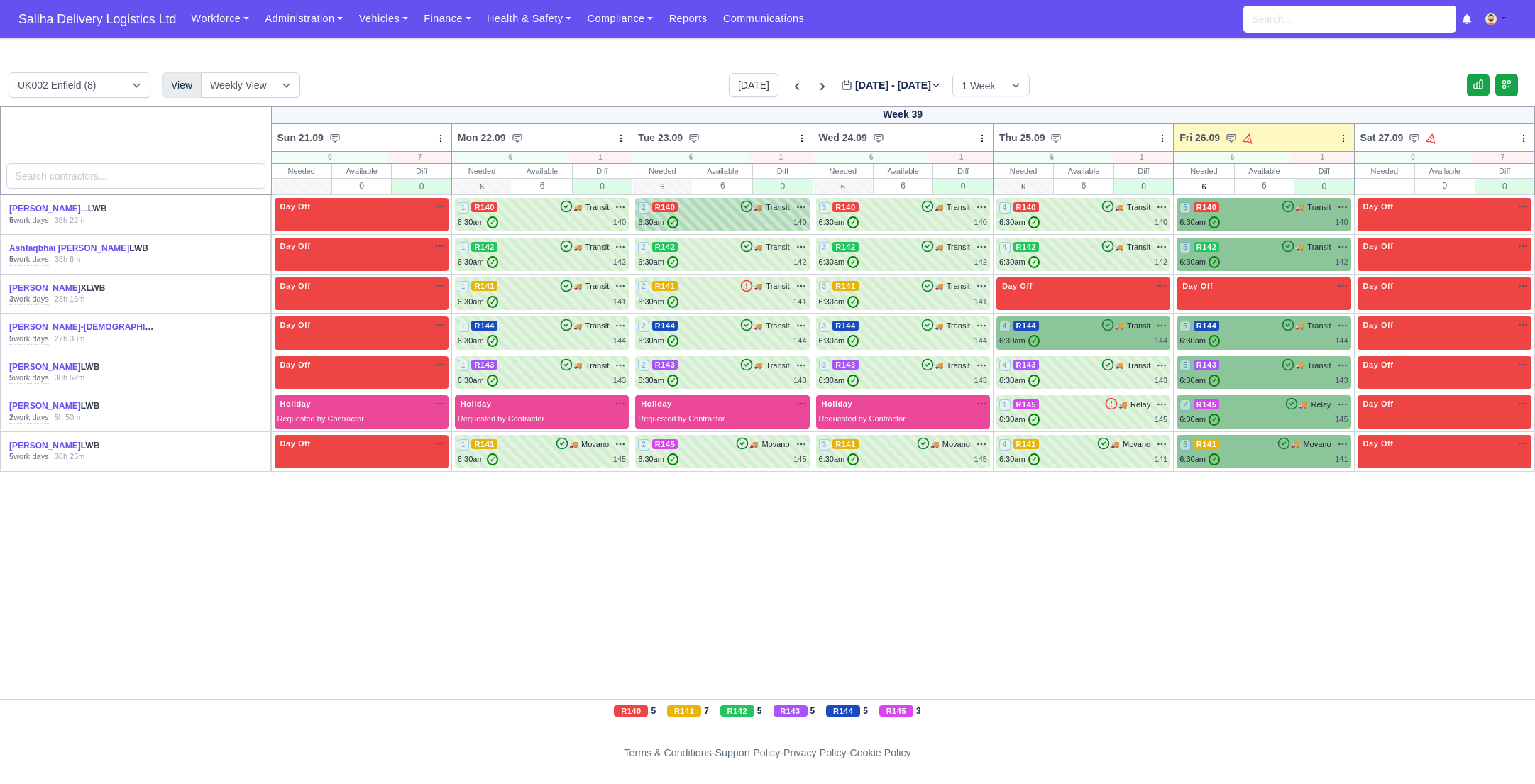
click at [690, 203] on div "2 R140 🚚 Transit" at bounding box center [722, 208] width 168 height 13
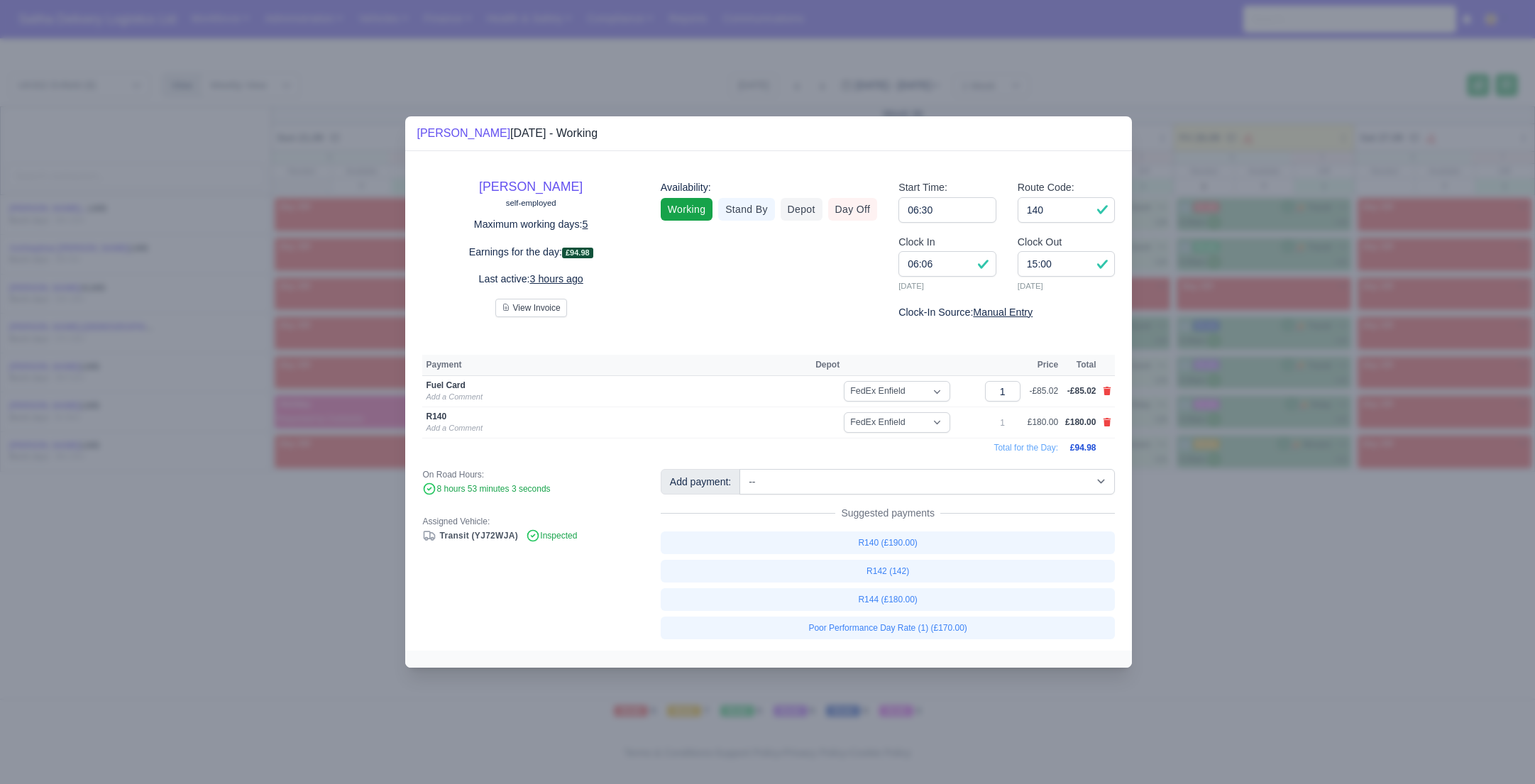
click at [1211, 544] on div at bounding box center [768, 392] width 1535 height 784
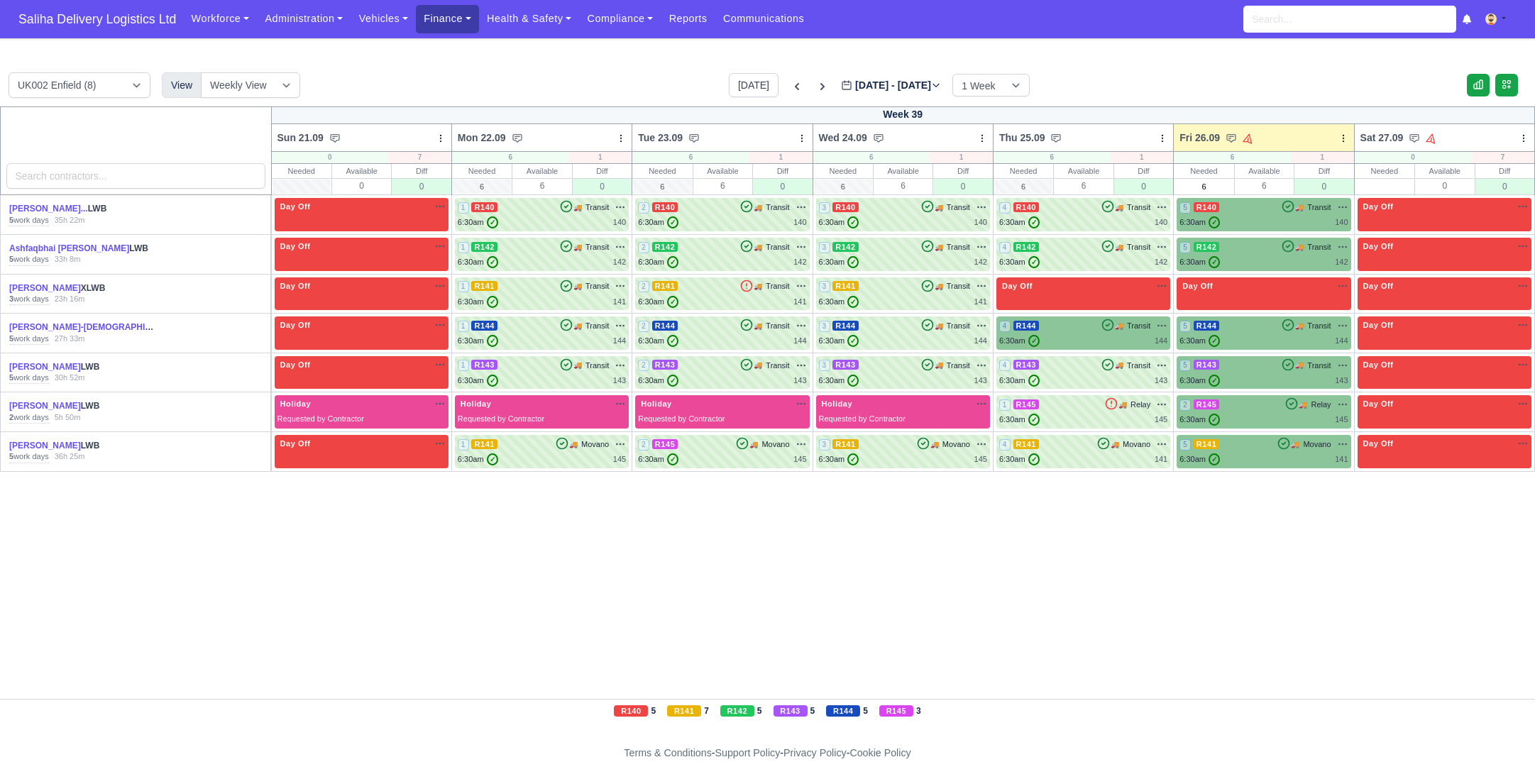
drag, startPoint x: 445, startPoint y: 28, endPoint x: 456, endPoint y: 51, distance: 25.5
click at [445, 28] on link "Finance" at bounding box center [448, 19] width 63 height 28
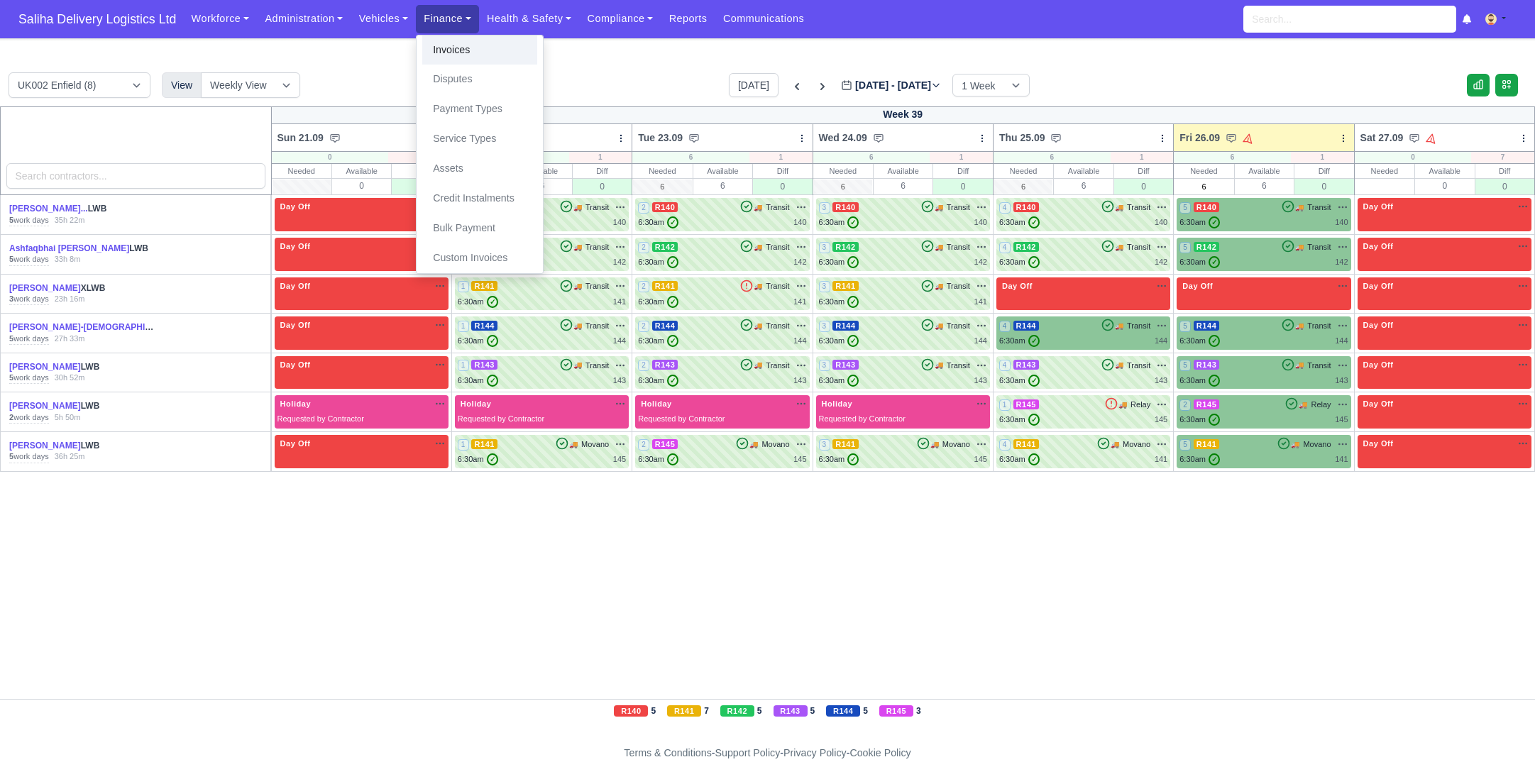
click at [457, 60] on link "Invoices" at bounding box center [480, 50] width 115 height 30
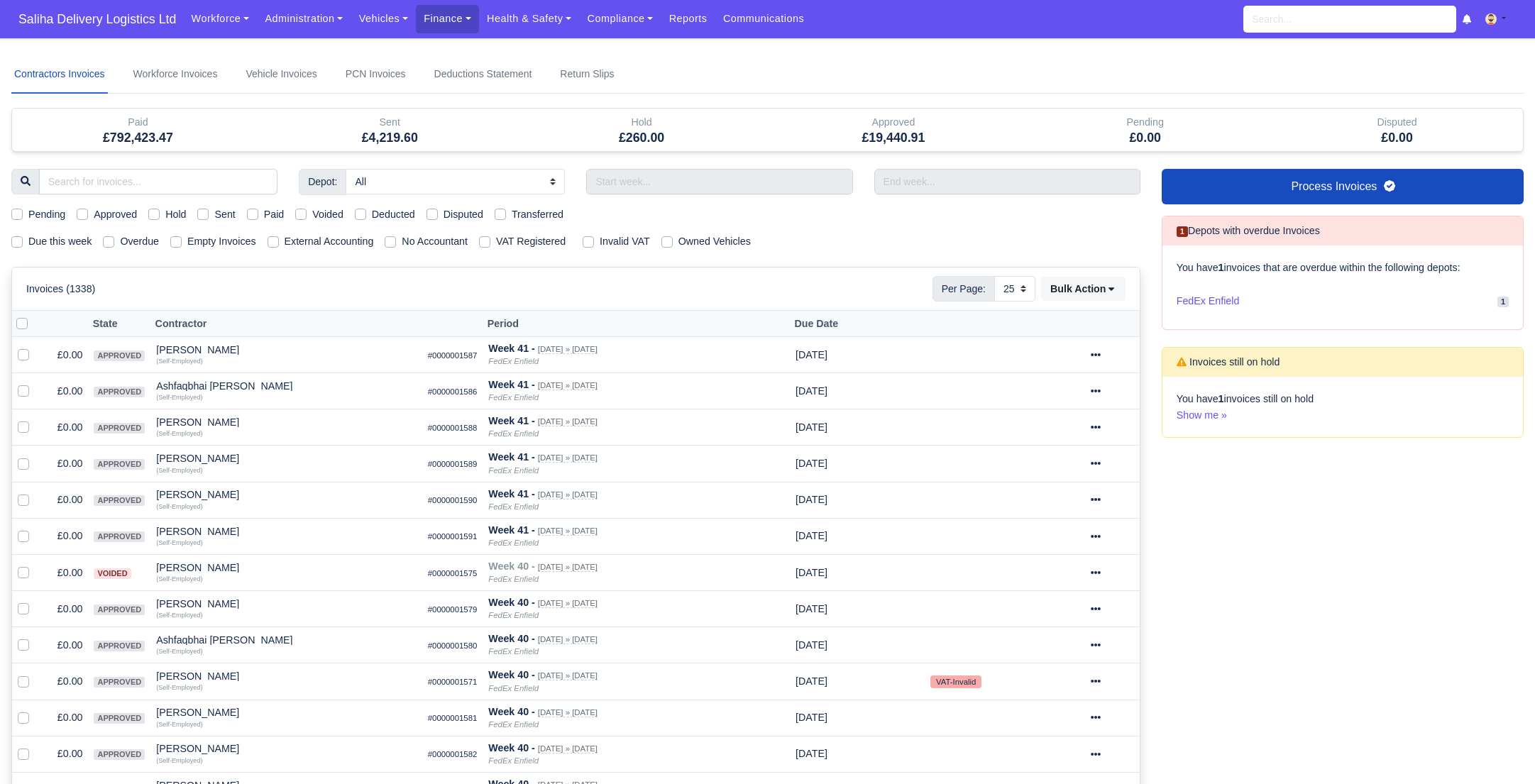
select select "25"
click at [102, 16] on span "Saliha Delivery Logistics Ltd" at bounding box center [98, 19] width 172 height 28
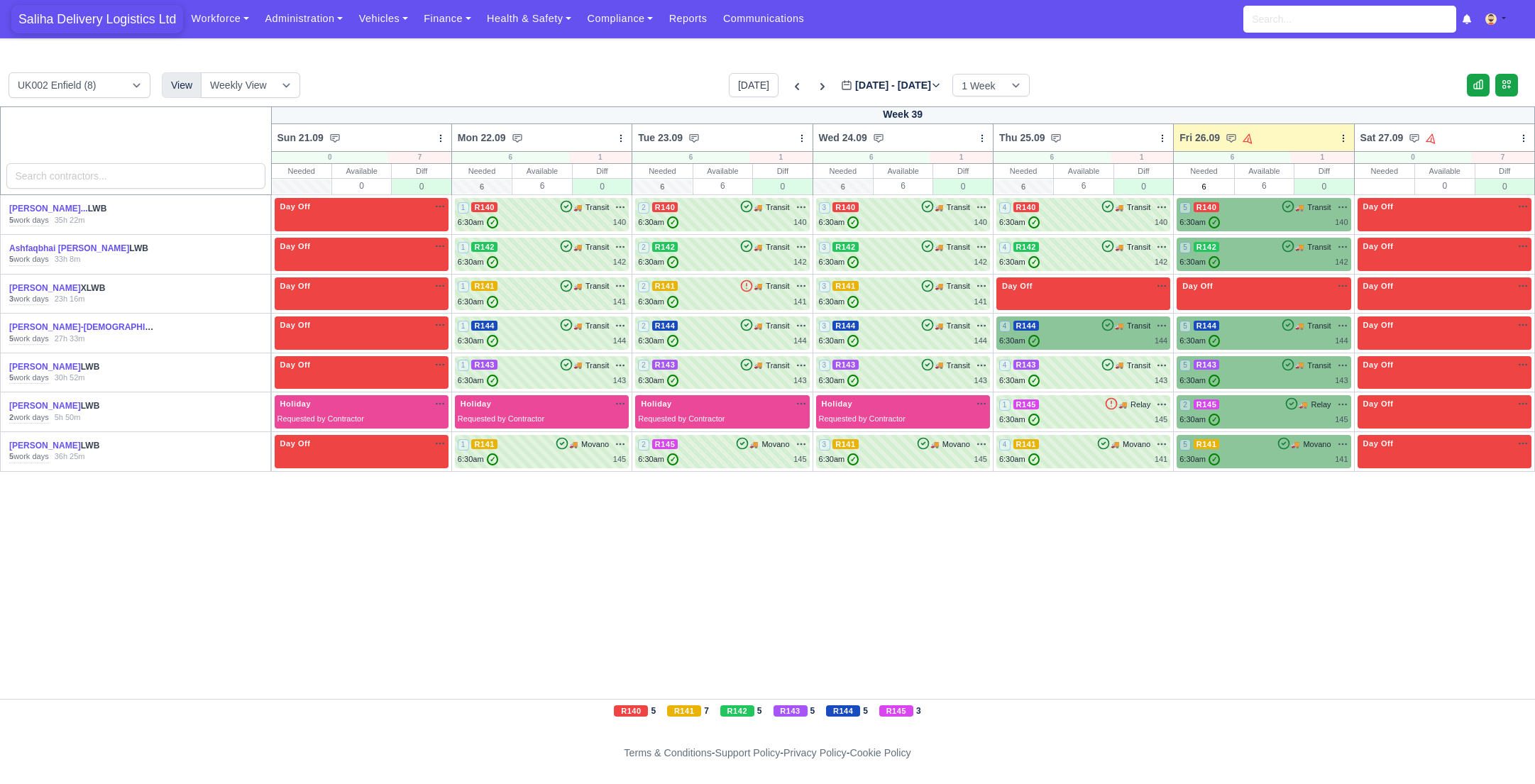
click at [122, 18] on span "Saliha Delivery Logistics Ltd" at bounding box center [98, 19] width 172 height 28
